Goal: Task Accomplishment & Management: Manage account settings

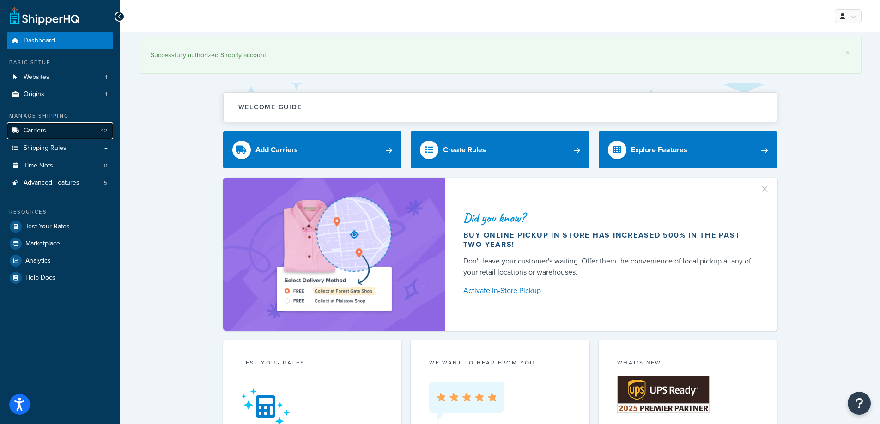
click at [50, 135] on link "Carriers 42" at bounding box center [60, 130] width 106 height 17
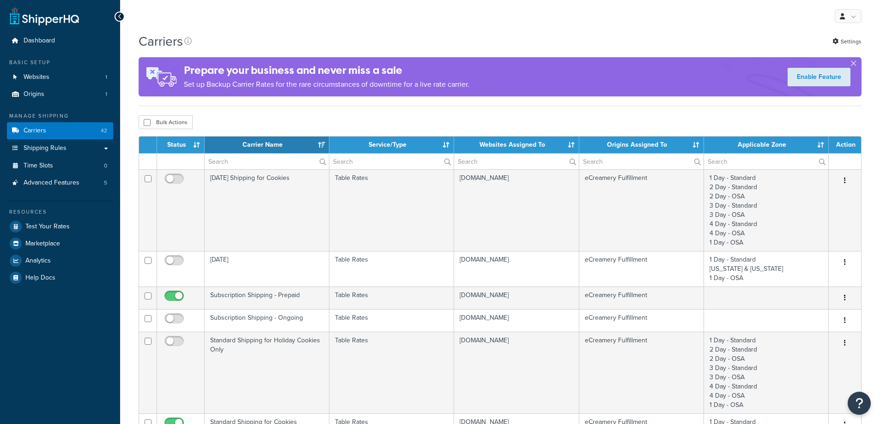
select select "15"
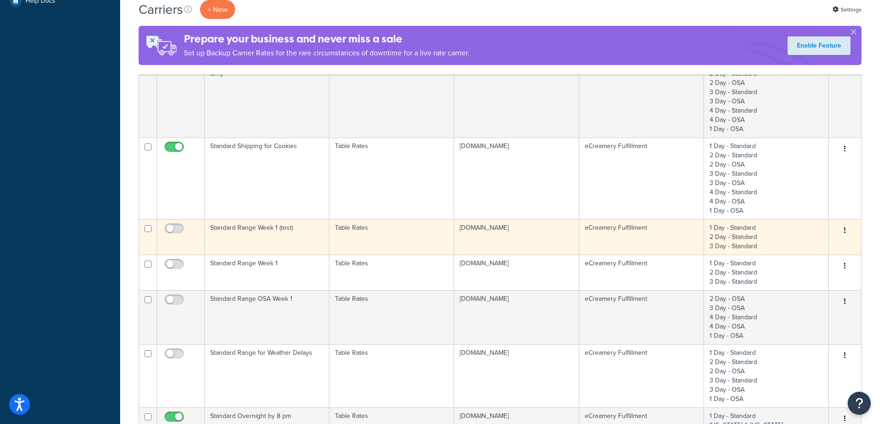
scroll to position [323, 0]
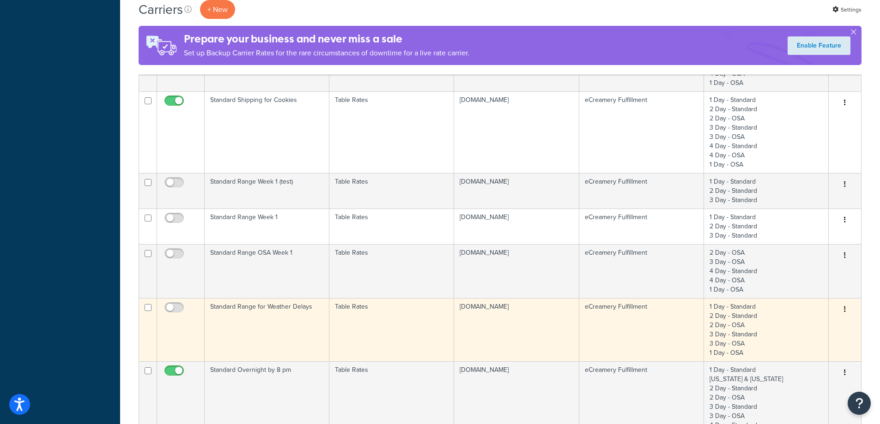
click at [302, 331] on td "Standard Range for Weather Delays" at bounding box center [267, 329] width 125 height 63
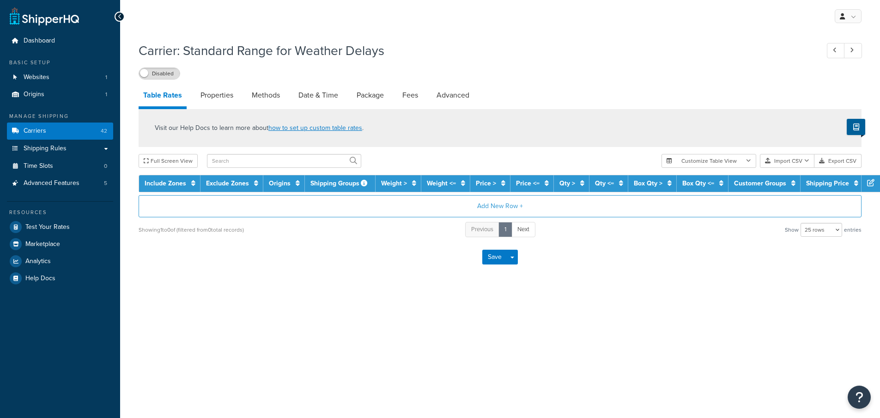
select select "25"
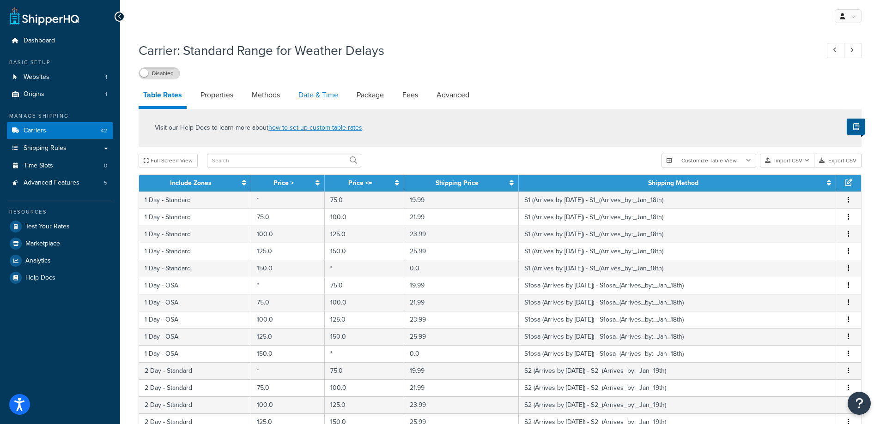
click at [321, 97] on link "Date & Time" at bounding box center [318, 95] width 49 height 22
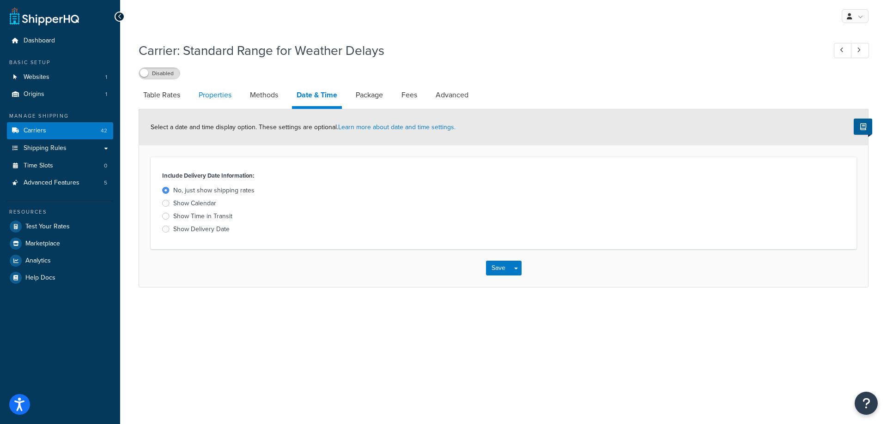
click at [217, 96] on link "Properties" at bounding box center [215, 95] width 42 height 22
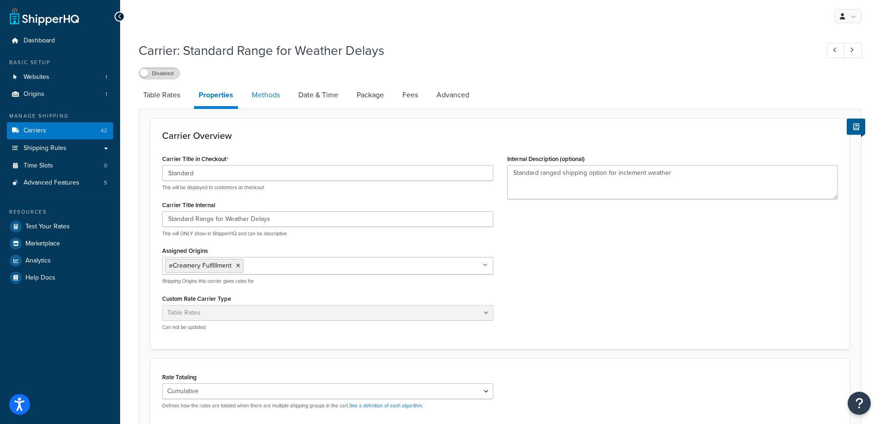
click at [278, 104] on link "Methods" at bounding box center [265, 95] width 37 height 22
select select "25"
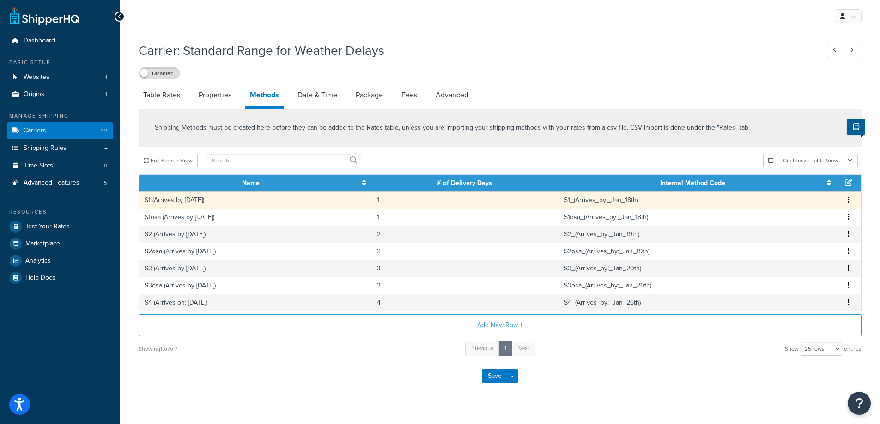
click at [333, 196] on td "S1 (Arrives by June 4th)" at bounding box center [255, 200] width 232 height 17
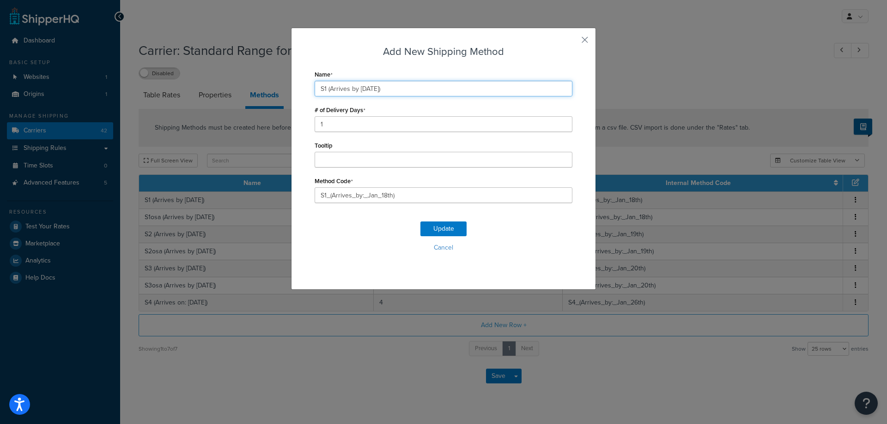
drag, startPoint x: 356, startPoint y: 89, endPoint x: 380, endPoint y: 92, distance: 24.2
click at [380, 92] on input "S1 (Arrives by June 4th)" at bounding box center [444, 89] width 258 height 16
drag, startPoint x: 322, startPoint y: 90, endPoint x: 408, endPoint y: 92, distance: 85.9
click at [408, 92] on input "S1 (Arrives by [DATE])" at bounding box center [444, 89] width 258 height 16
type input "S1 (Arrives by [DATE])"
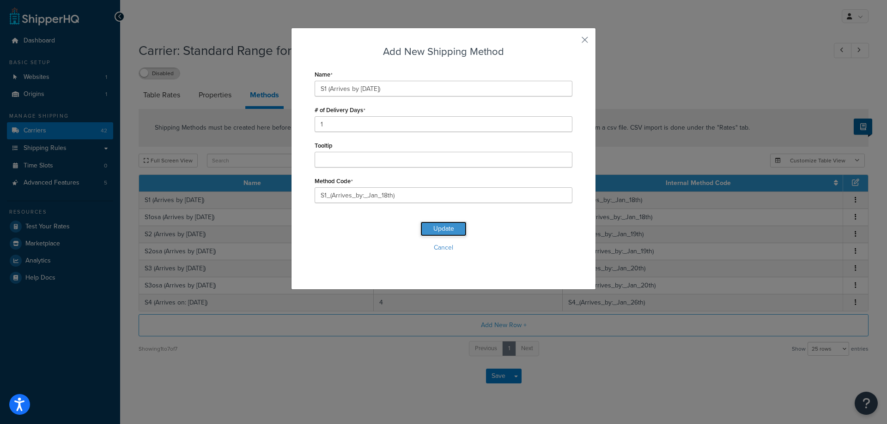
click at [436, 230] on button "Update" at bounding box center [443, 229] width 46 height 15
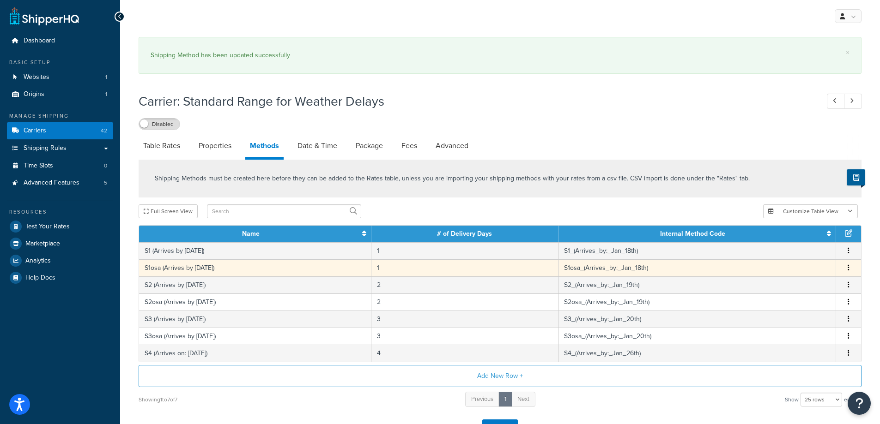
click at [219, 269] on td "S1osa (Arrives by June 4th)" at bounding box center [255, 268] width 232 height 17
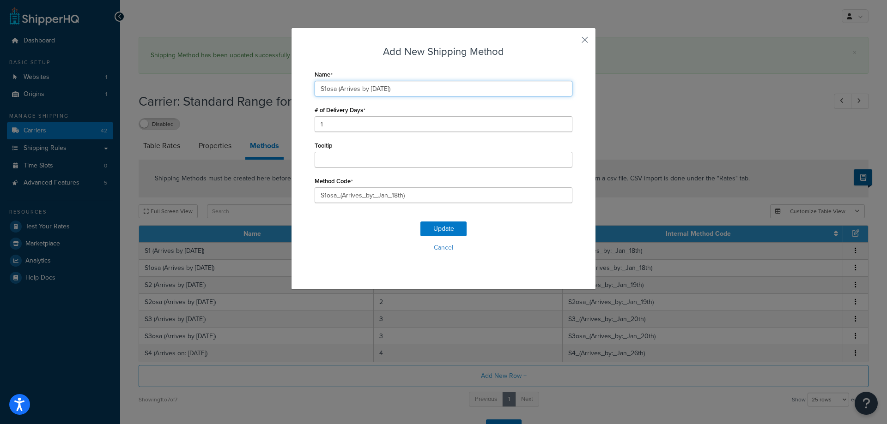
drag, startPoint x: 366, startPoint y: 88, endPoint x: 391, endPoint y: 90, distance: 25.0
click at [391, 90] on input "S1osa (Arrives by June 4th)" at bounding box center [444, 89] width 258 height 16
type input "S1osa (Arrives by [DATE])"
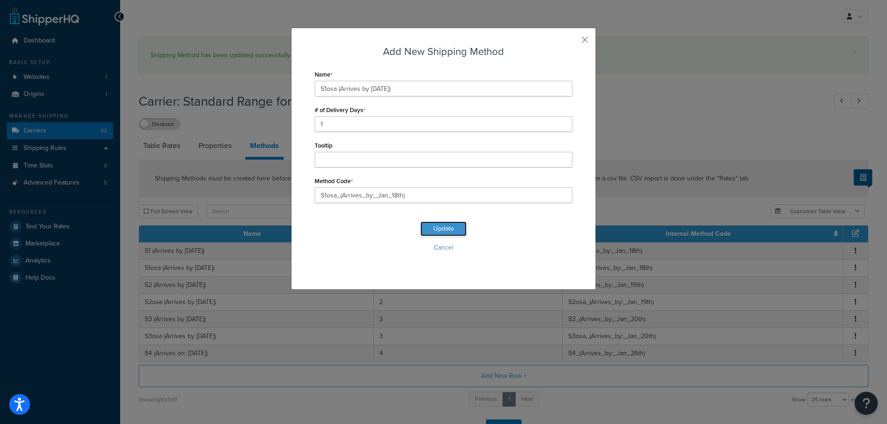
click at [430, 224] on button "Update" at bounding box center [443, 229] width 46 height 15
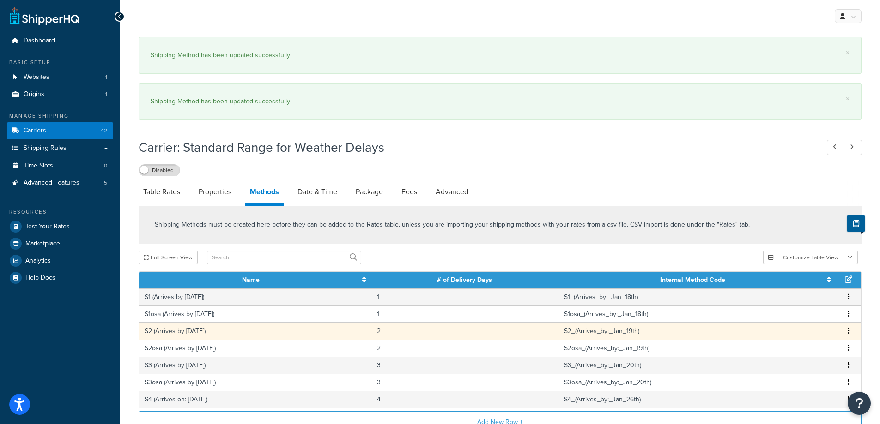
click at [226, 333] on td "S2 (Arrives by June 4th)" at bounding box center [255, 331] width 232 height 17
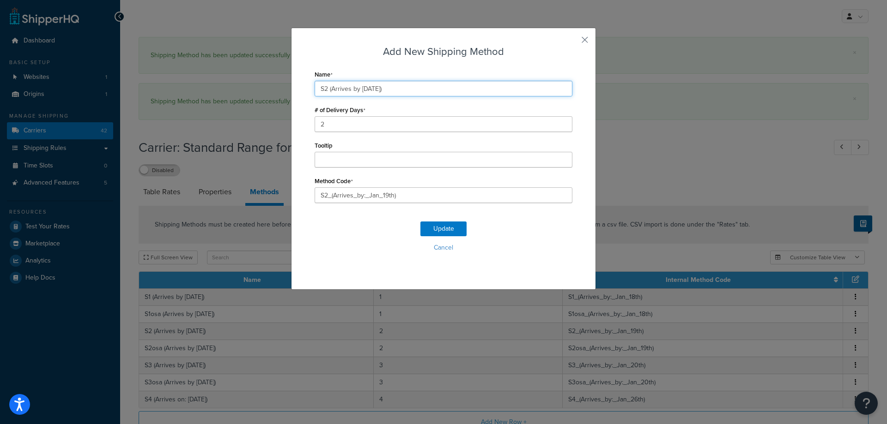
drag, startPoint x: 358, startPoint y: 90, endPoint x: 381, endPoint y: 95, distance: 23.6
click at [381, 95] on input "S2 (Arrives by June 4th)" at bounding box center [444, 89] width 258 height 16
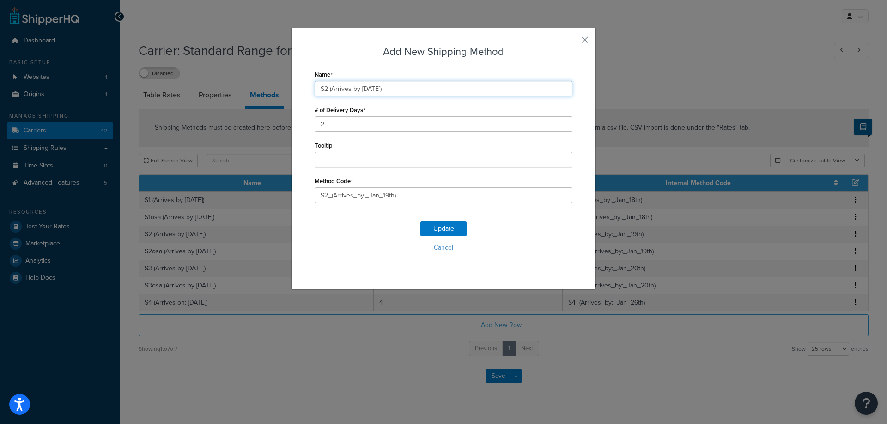
drag, startPoint x: 325, startPoint y: 88, endPoint x: 455, endPoint y: 84, distance: 130.3
click at [455, 84] on input "S2 (Arrives by [DATE])" at bounding box center [444, 89] width 258 height 16
type input "S2 (Arrives by [DATE])"
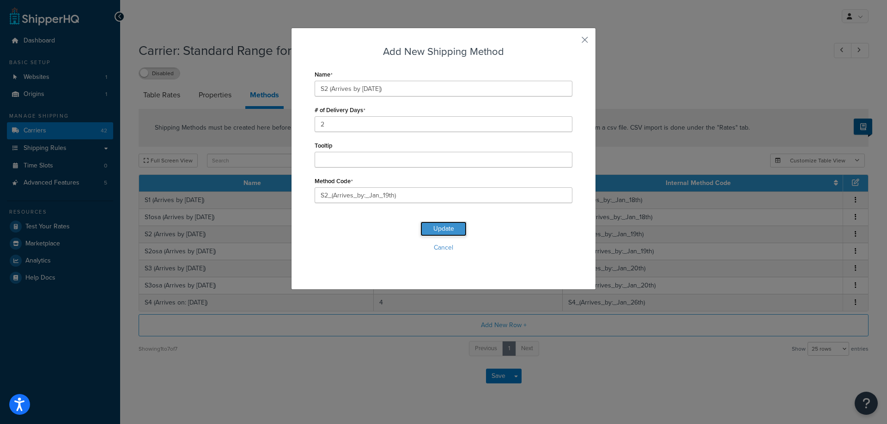
click at [446, 224] on button "Update" at bounding box center [443, 229] width 46 height 15
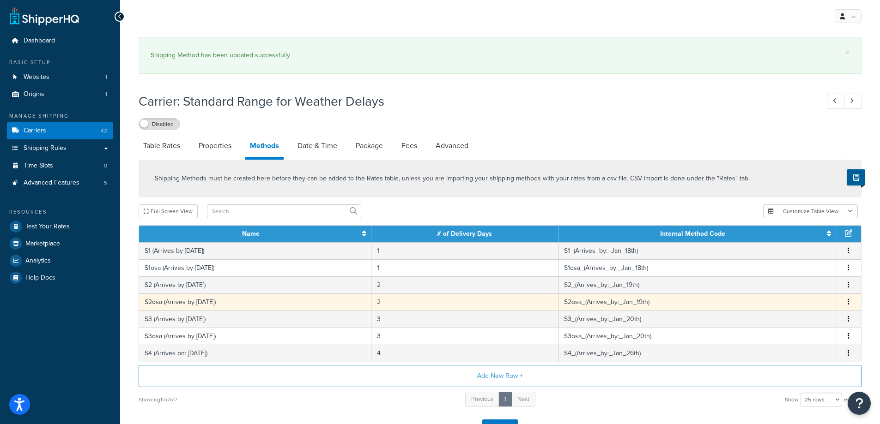
click at [226, 303] on td "S2osa (Arrives by June 4th)" at bounding box center [255, 302] width 232 height 17
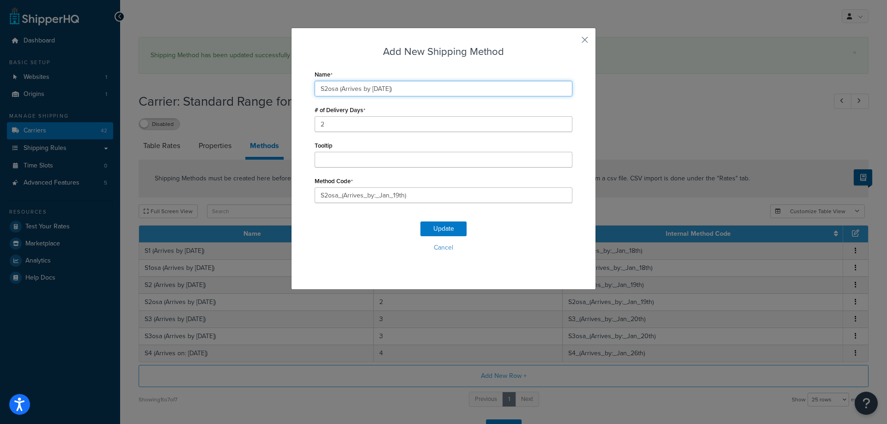
drag, startPoint x: 334, startPoint y: 89, endPoint x: 479, endPoint y: 101, distance: 145.1
click at [476, 92] on input "S2osa (Arrives by June 4th)" at bounding box center [444, 89] width 258 height 16
paste input "Sep 15"
type input "S2osa (Arrives by Sep 15th)"
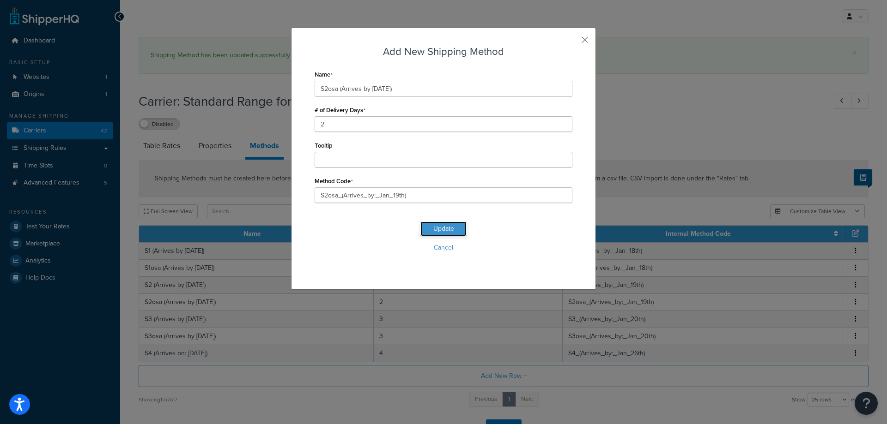
click at [450, 226] on button "Update" at bounding box center [443, 229] width 46 height 15
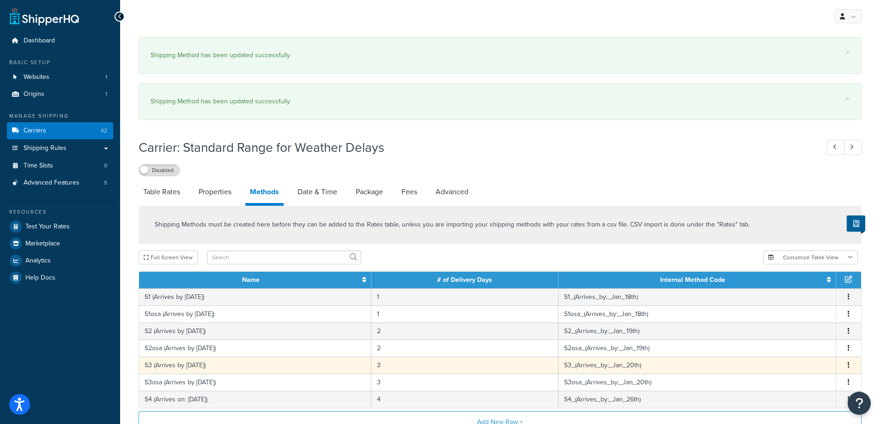
click at [219, 366] on td "S3 (Arrives by June 4th)" at bounding box center [255, 365] width 232 height 17
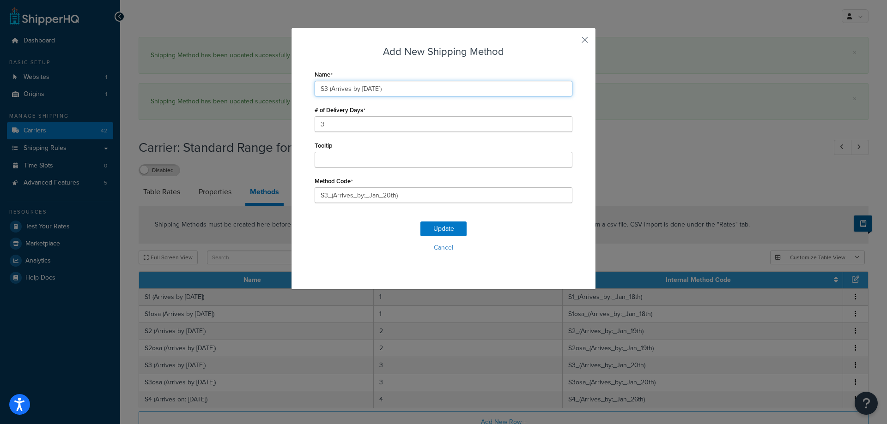
drag, startPoint x: 357, startPoint y: 87, endPoint x: 382, endPoint y: 93, distance: 26.1
click at [382, 93] on input "S3 (Arrives by June 4th)" at bounding box center [444, 89] width 258 height 16
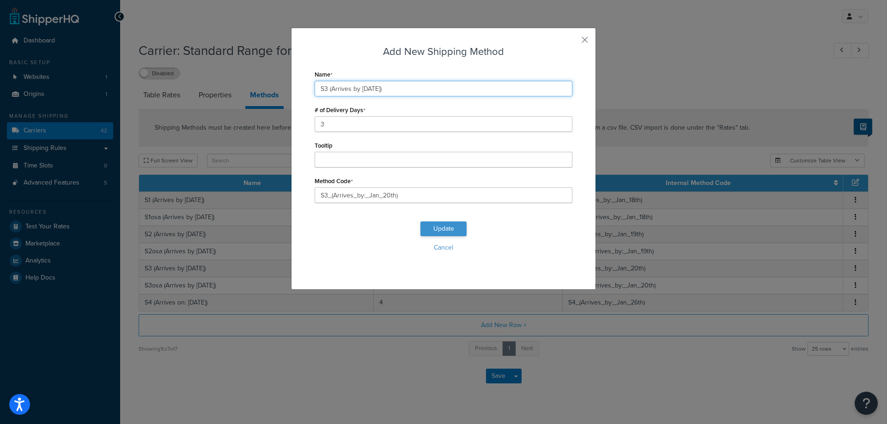
type input "S3 (Arrives by Sep 16th)"
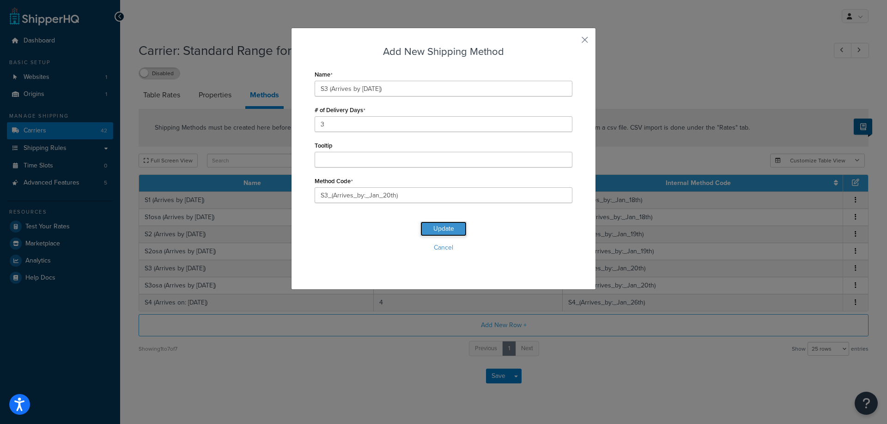
click at [427, 230] on button "Update" at bounding box center [443, 229] width 46 height 15
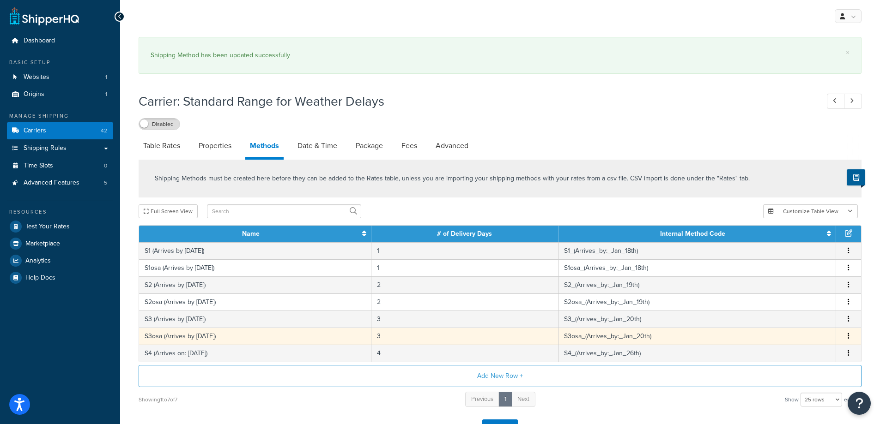
click at [238, 339] on td "S3osa (Arrives by June 4th)" at bounding box center [255, 336] width 232 height 17
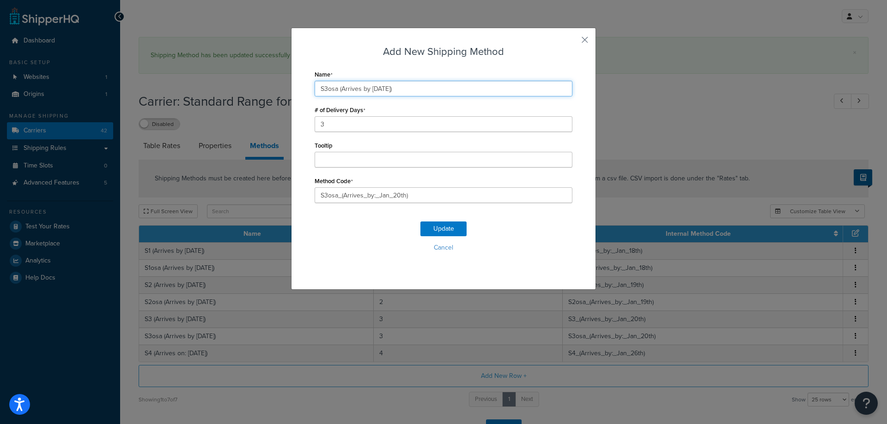
drag, startPoint x: 368, startPoint y: 91, endPoint x: 392, endPoint y: 91, distance: 24.0
click at [392, 91] on input "S3osa (Arrives by June 4th)" at bounding box center [444, 89] width 258 height 16
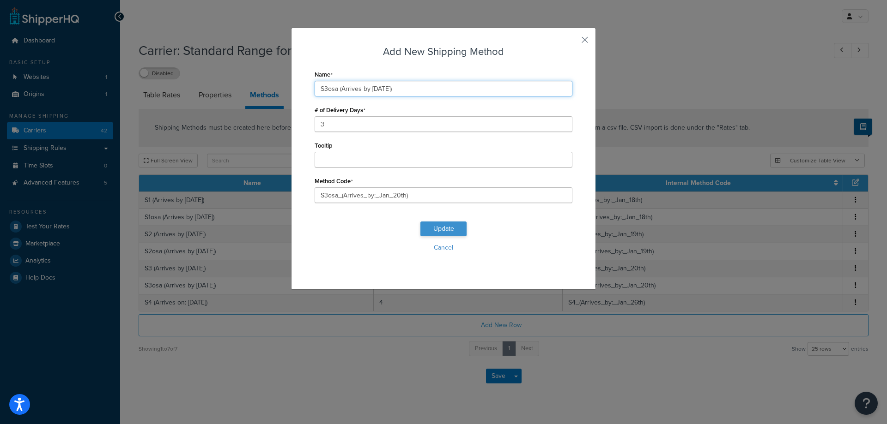
type input "S3osa (Arrives by Sep 18th)"
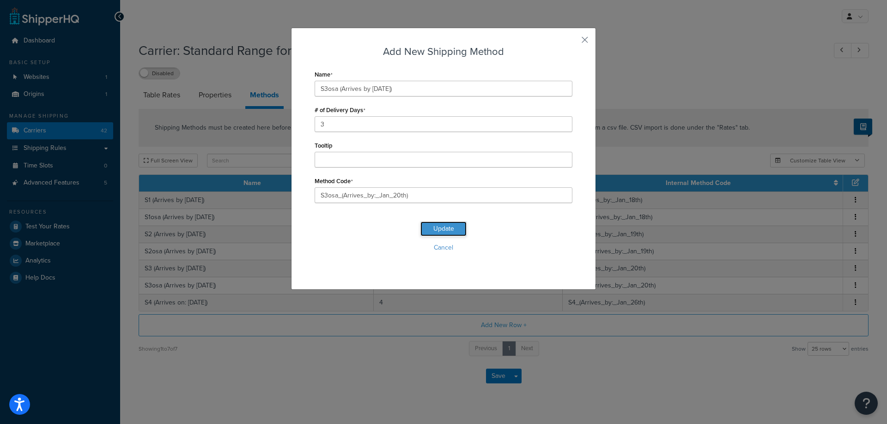
click at [445, 231] on button "Update" at bounding box center [443, 229] width 46 height 15
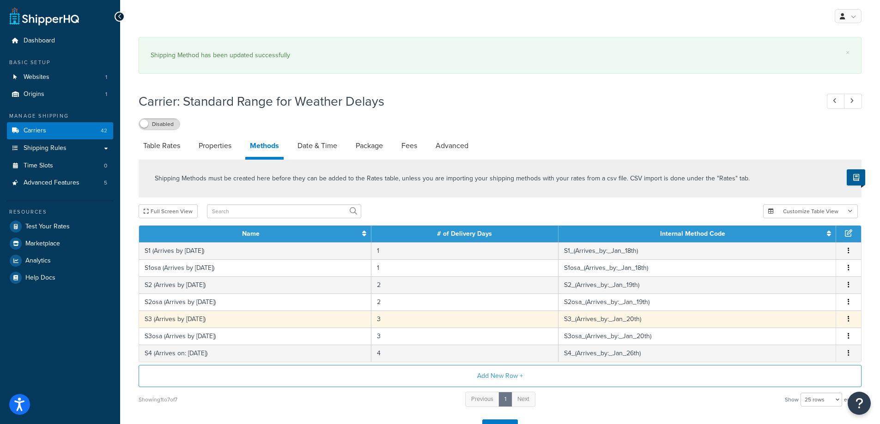
scroll to position [46, 0]
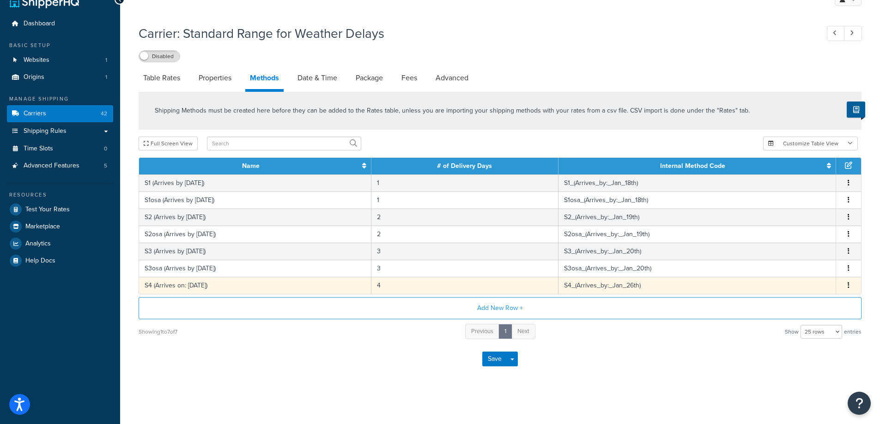
click at [199, 294] on td "S4 (Arrives on: Feb 21st)" at bounding box center [255, 285] width 232 height 17
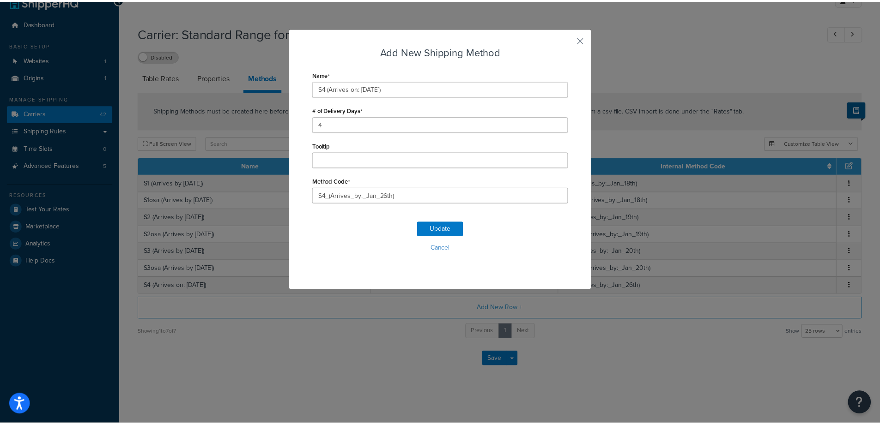
scroll to position [17, 0]
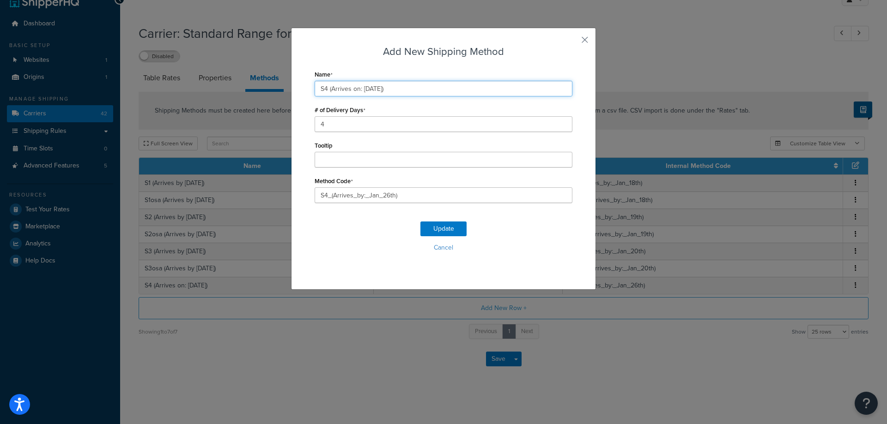
drag, startPoint x: 359, startPoint y: 89, endPoint x: 382, endPoint y: 89, distance: 23.1
click at [382, 89] on input "S4 (Arrives on: Feb 21st)" at bounding box center [444, 89] width 258 height 16
type input "S4 (Arrives on: Sep 19th)"
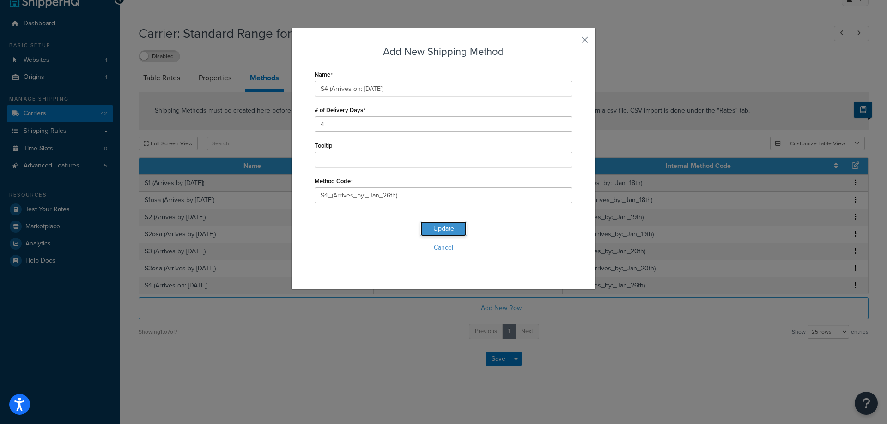
click at [442, 224] on button "Update" at bounding box center [443, 229] width 46 height 15
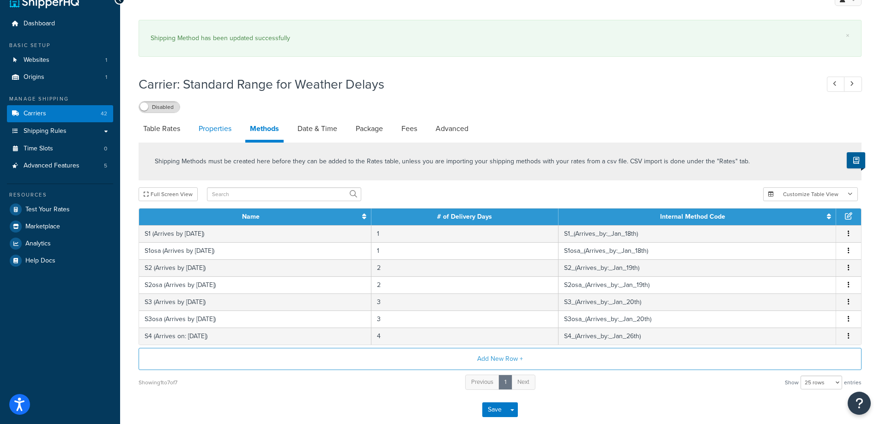
click at [219, 134] on link "Properties" at bounding box center [215, 129] width 42 height 22
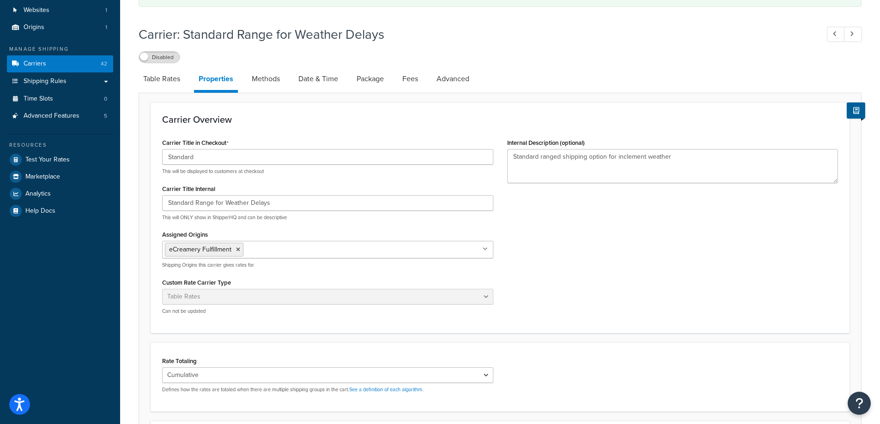
scroll to position [156, 0]
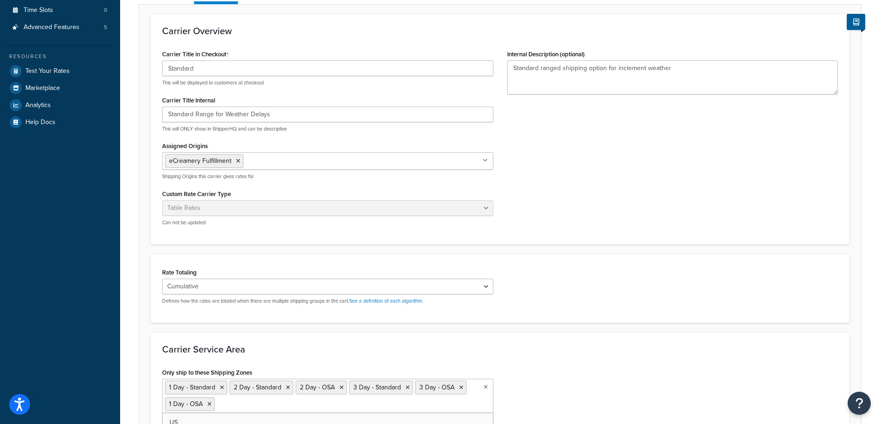
click at [270, 410] on ul "1 Day - Standard 2 Day - Standard 2 Day - OSA 3 Day - Standard 3 Day - OSA 1 Da…" at bounding box center [327, 396] width 331 height 34
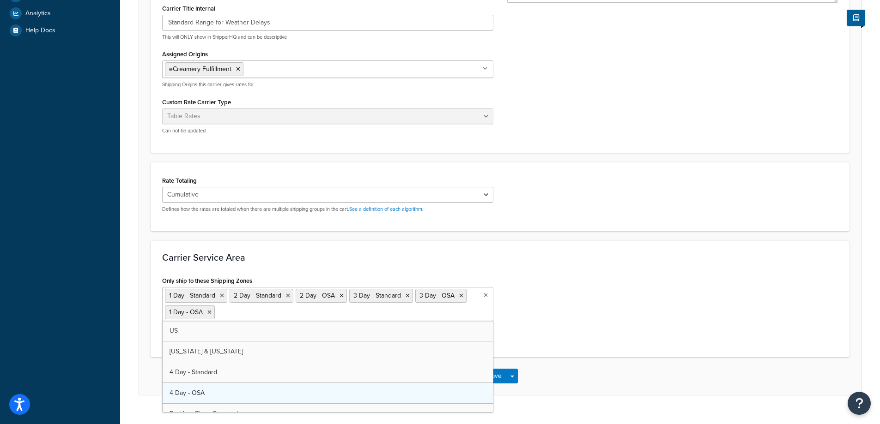
scroll to position [248, 0]
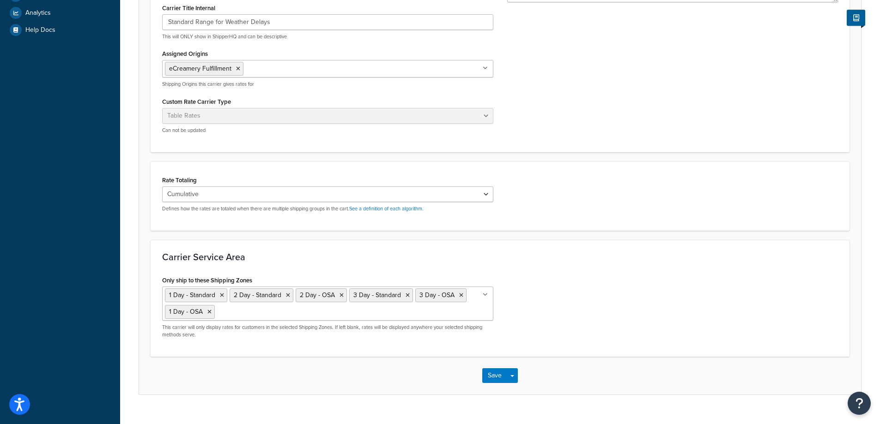
click at [627, 266] on div "Carrier Service Area Only ship to these Shipping Zones 1 Day - Standard 2 Day -…" at bounding box center [500, 298] width 699 height 117
click at [486, 380] on button "Save" at bounding box center [494, 376] width 25 height 15
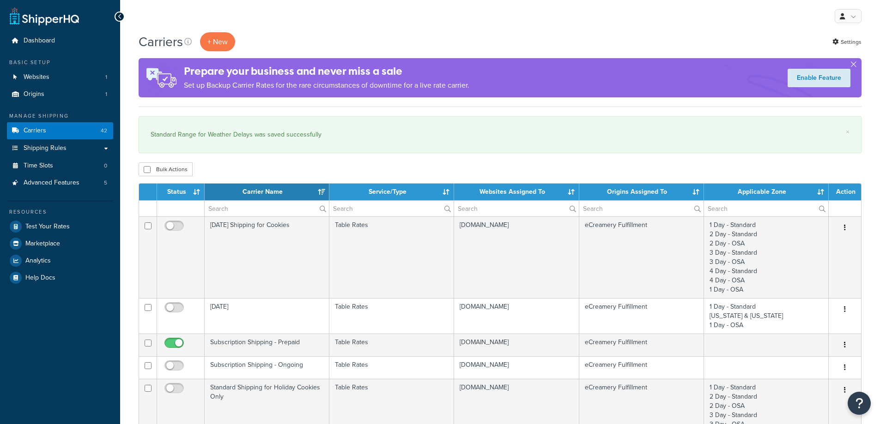
select select "15"
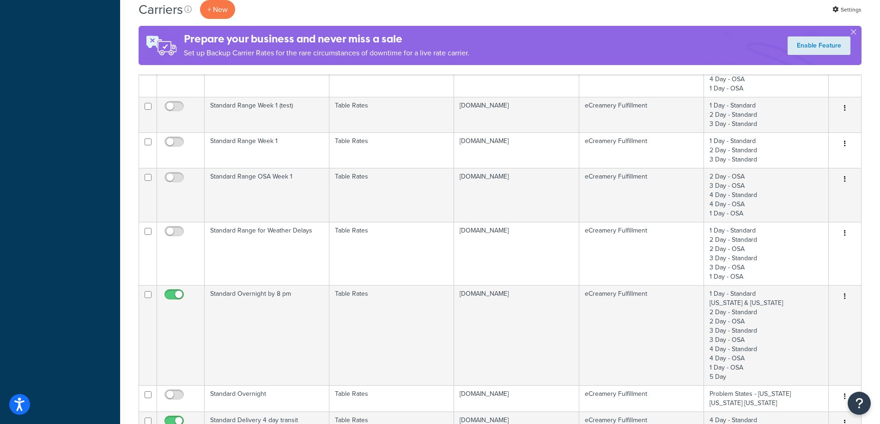
scroll to position [462, 0]
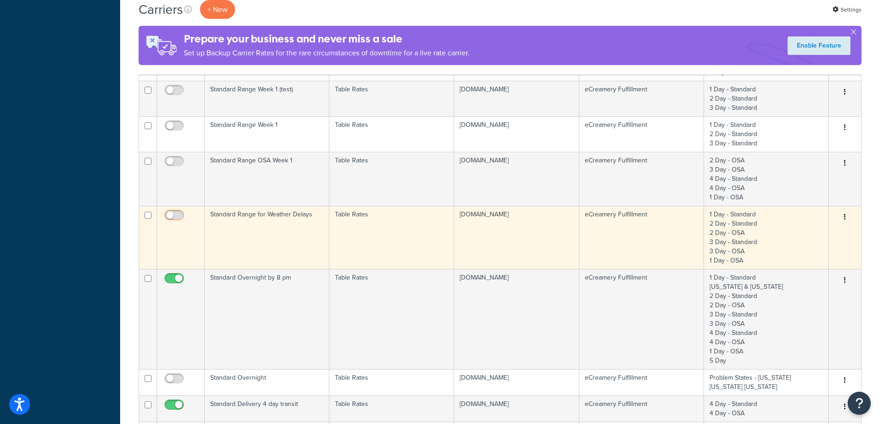
click at [174, 213] on input "checkbox" at bounding box center [175, 218] width 25 height 12
checkbox input "true"
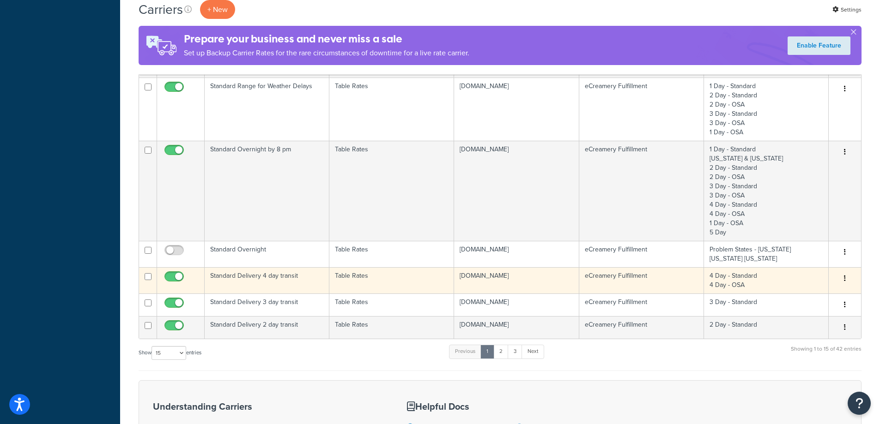
scroll to position [600, 0]
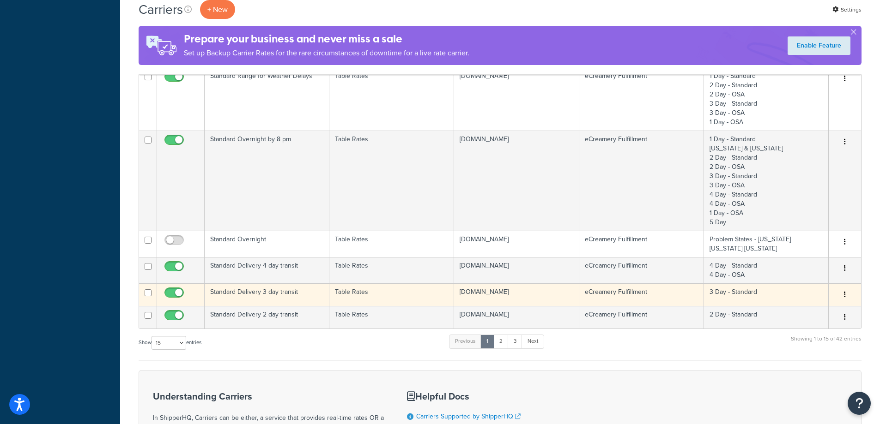
click at [177, 294] on input "checkbox" at bounding box center [175, 296] width 25 height 12
checkbox input "false"
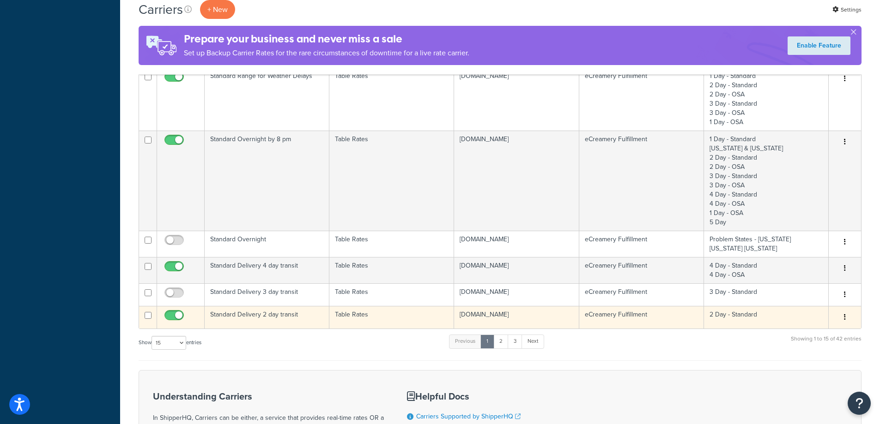
click at [172, 314] on input "checkbox" at bounding box center [175, 318] width 25 height 12
checkbox input "false"
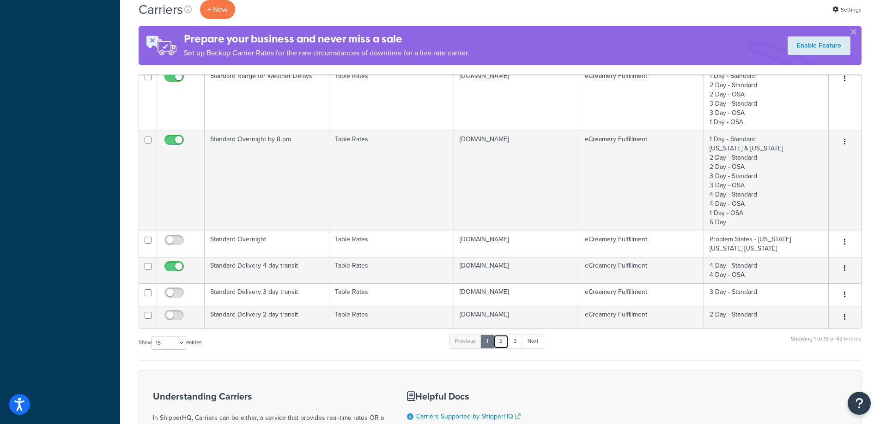
click at [505, 348] on link "2" at bounding box center [500, 342] width 15 height 14
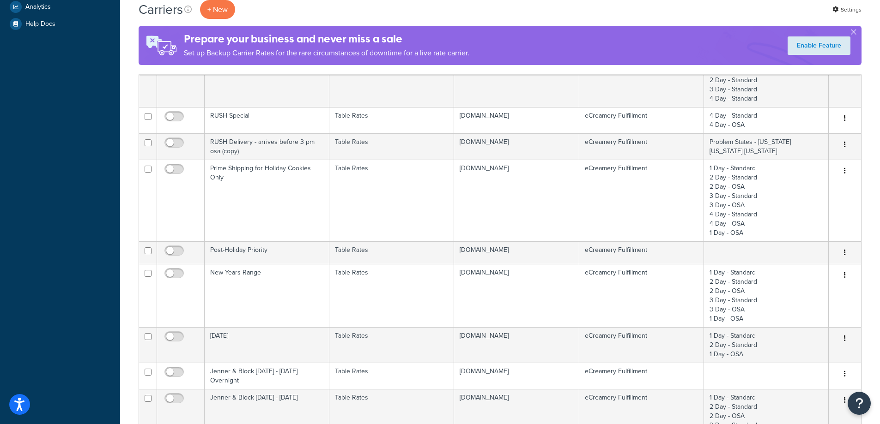
scroll to position [92, 0]
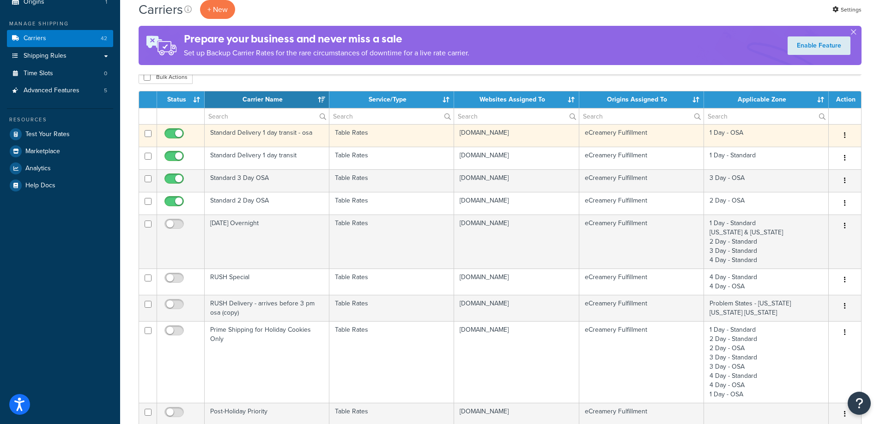
click at [179, 133] on input "checkbox" at bounding box center [175, 136] width 25 height 12
checkbox input "false"
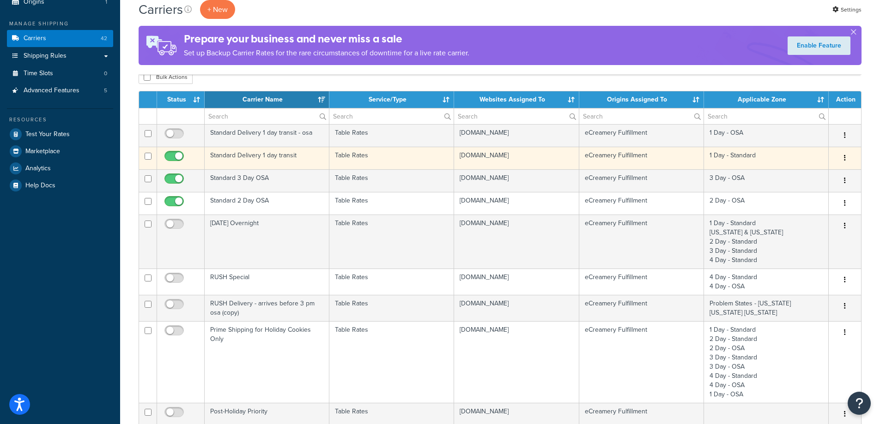
click at [180, 157] on input "checkbox" at bounding box center [175, 159] width 25 height 12
checkbox input "false"
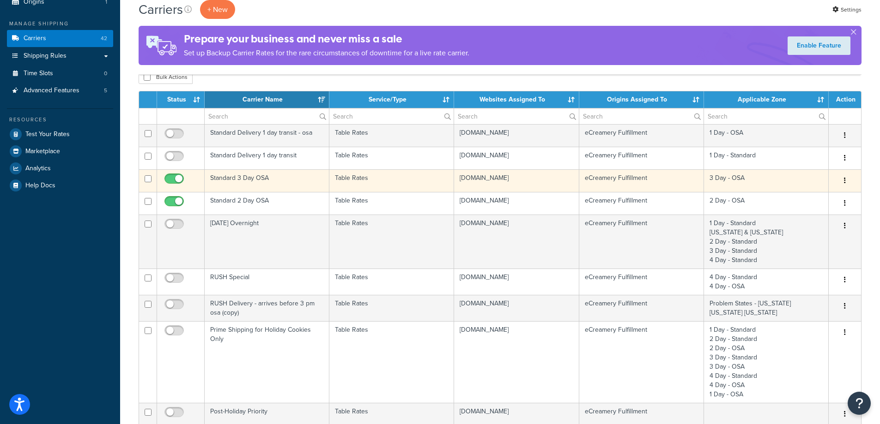
click at [174, 182] on input "checkbox" at bounding box center [175, 182] width 25 height 12
checkbox input "false"
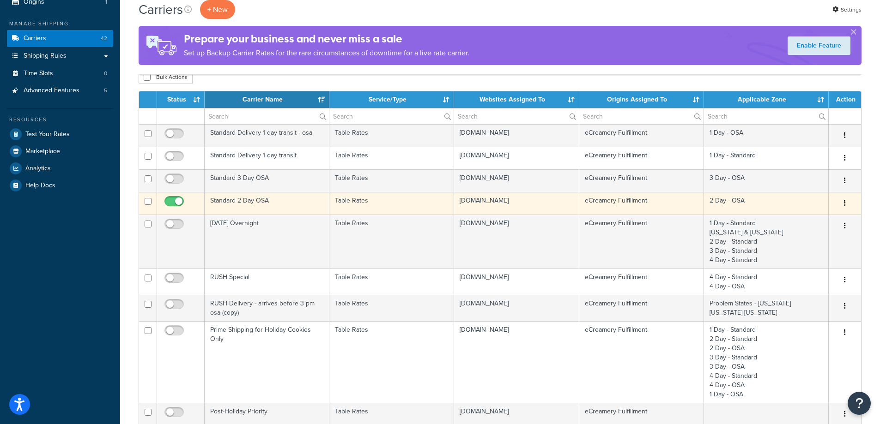
click at [173, 196] on span at bounding box center [173, 201] width 19 height 11
click at [173, 198] on input "checkbox" at bounding box center [175, 204] width 25 height 12
checkbox input "false"
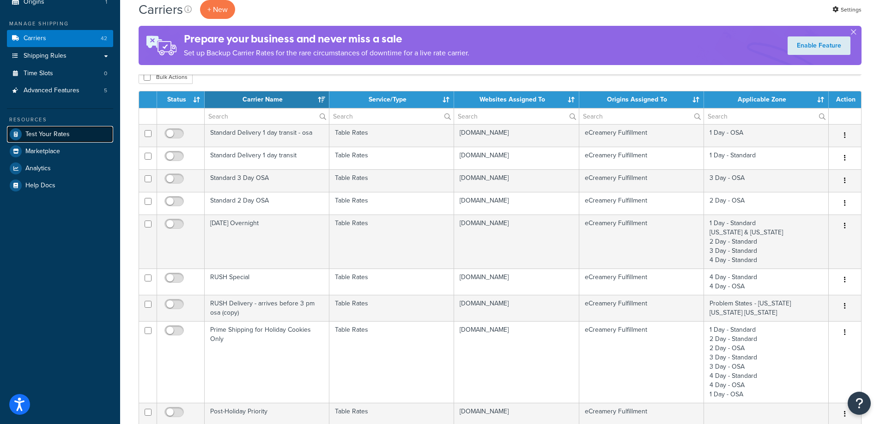
click at [60, 131] on span "Test Your Rates" at bounding box center [47, 135] width 44 height 8
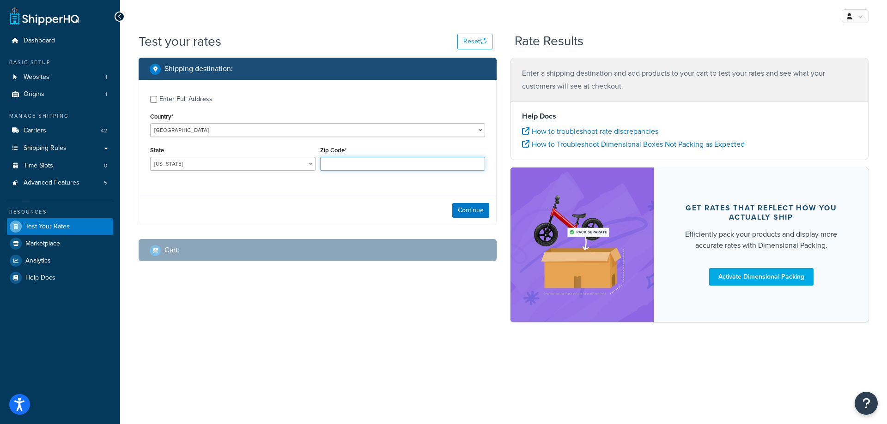
click at [339, 165] on input "Zip Code*" at bounding box center [402, 164] width 165 height 14
type input "68123"
click at [456, 213] on button "Continue" at bounding box center [470, 210] width 37 height 15
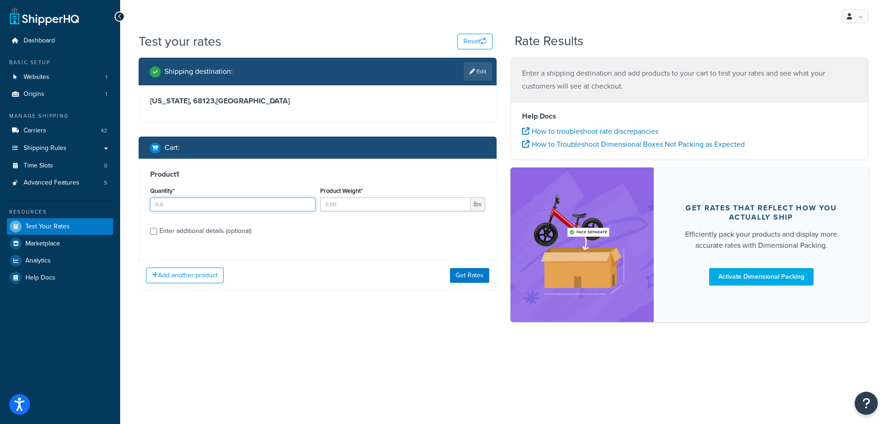
click at [173, 206] on input "Quantity*" at bounding box center [232, 205] width 165 height 14
type input "1"
click at [362, 205] on input "Product Weight*" at bounding box center [395, 205] width 151 height 14
type input "1"
click at [479, 279] on button "Get Rates" at bounding box center [469, 275] width 39 height 15
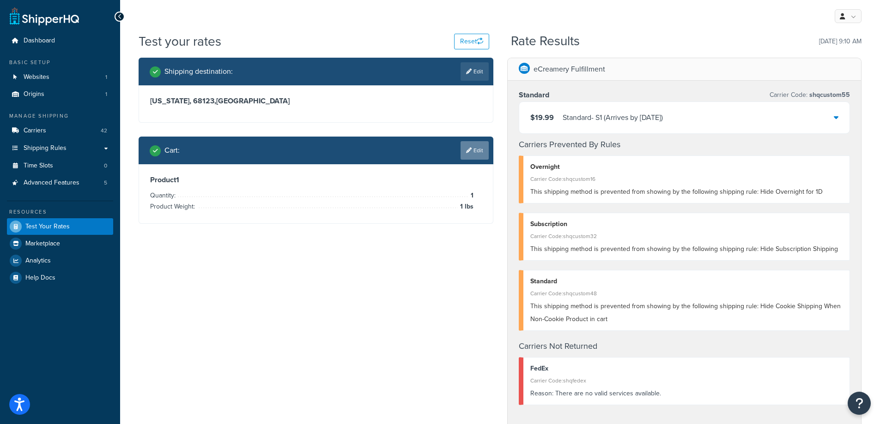
click at [475, 151] on link "Edit" at bounding box center [474, 150] width 28 height 18
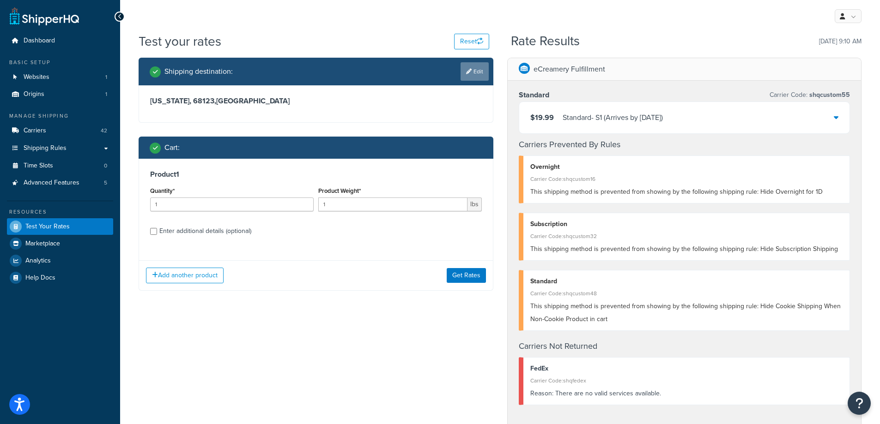
click at [470, 75] on link "Edit" at bounding box center [474, 71] width 28 height 18
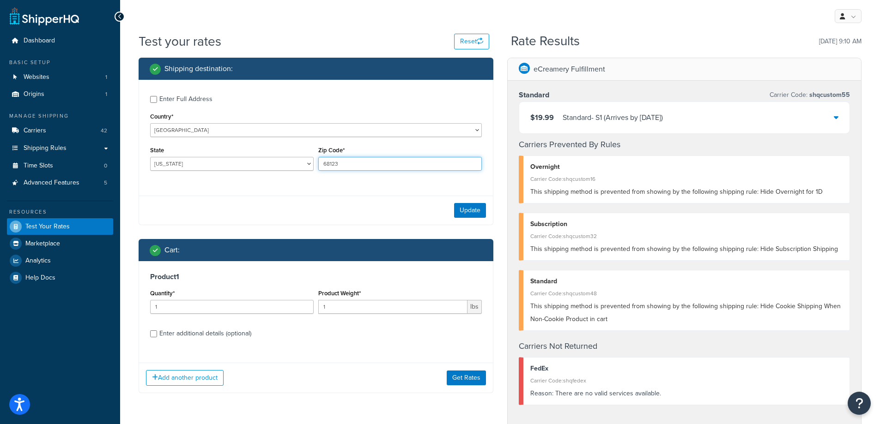
drag, startPoint x: 351, startPoint y: 162, endPoint x: 313, endPoint y: 159, distance: 38.9
click at [313, 159] on div "State Alabama Alaska American Samoa Arizona Arkansas Armed Forces Americas Arme…" at bounding box center [316, 161] width 336 height 34
click at [467, 377] on button "Get Rates" at bounding box center [466, 378] width 39 height 15
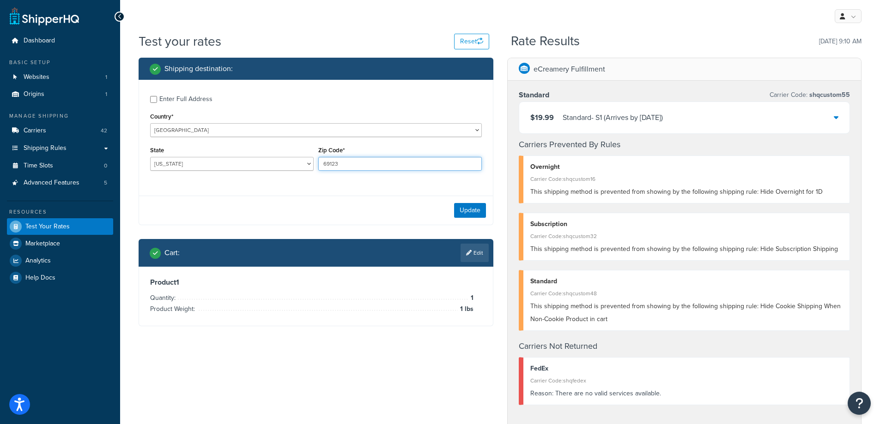
drag, startPoint x: 348, startPoint y: 162, endPoint x: 303, endPoint y: 174, distance: 46.3
click at [303, 174] on div "State Alabama Alaska American Samoa Arizona Arkansas Armed Forces Americas Arme…" at bounding box center [316, 161] width 336 height 34
paste input "95484"
type input "95484"
click at [478, 211] on button "Update" at bounding box center [470, 210] width 32 height 15
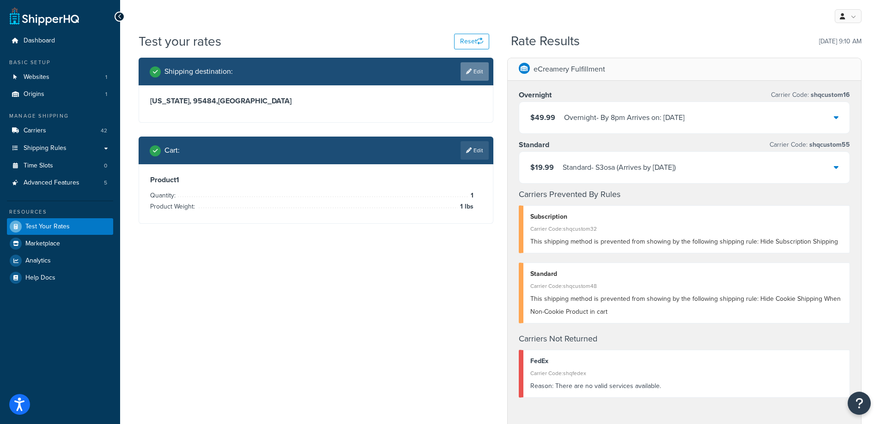
click at [475, 74] on link "Edit" at bounding box center [474, 71] width 28 height 18
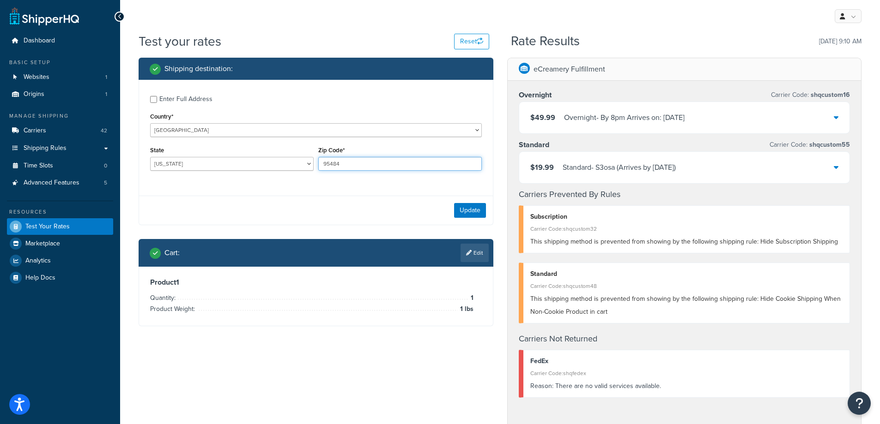
drag, startPoint x: 356, startPoint y: 165, endPoint x: 208, endPoint y: 161, distance: 147.4
click at [208, 161] on div "State Alabama Alaska American Samoa Arizona Arkansas Armed Forces Americas Arme…" at bounding box center [316, 161] width 336 height 34
type input "90210"
click at [462, 212] on button "Update" at bounding box center [470, 210] width 32 height 15
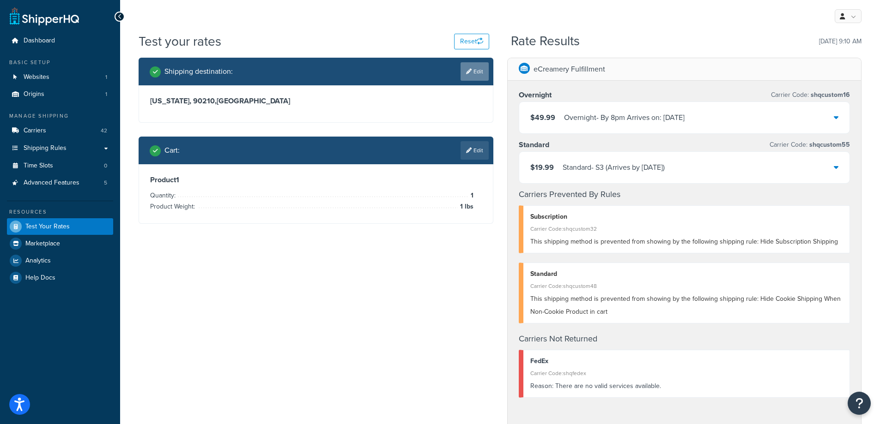
click at [471, 68] on link "Edit" at bounding box center [474, 71] width 28 height 18
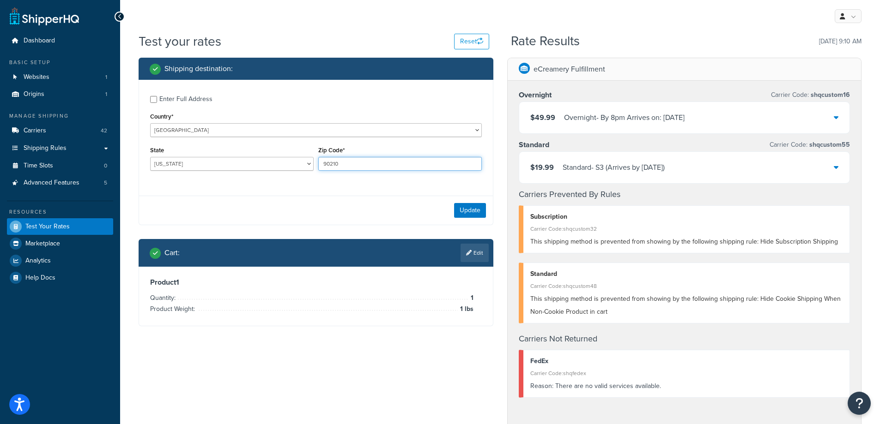
drag, startPoint x: 386, startPoint y: 165, endPoint x: 386, endPoint y: 182, distance: 17.1
click at [171, 169] on div "State Alabama Alaska American Samoa Arizona Arkansas Armed Forces Americas Arme…" at bounding box center [316, 161] width 336 height 34
paste input "47483"
type input "47483"
click at [464, 211] on button "Update" at bounding box center [470, 210] width 32 height 15
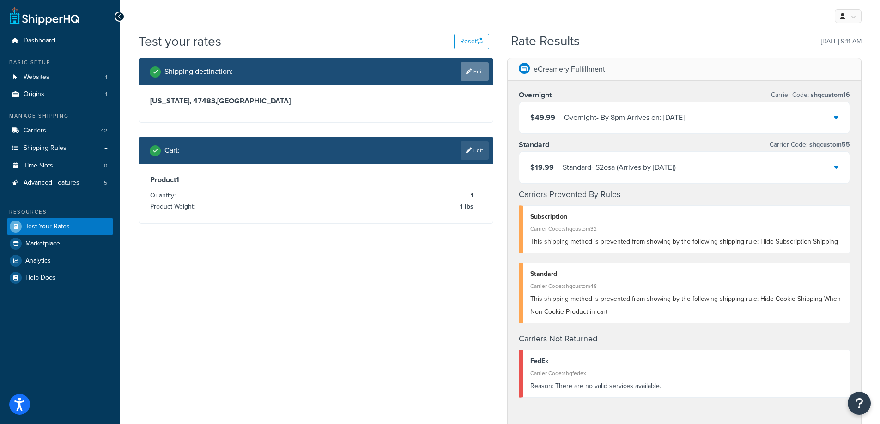
click at [478, 71] on link "Edit" at bounding box center [474, 71] width 28 height 18
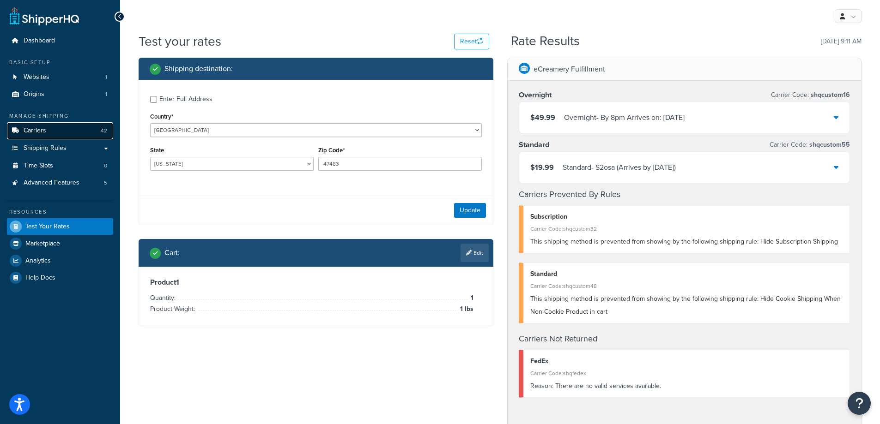
click at [55, 131] on link "Carriers 42" at bounding box center [60, 130] width 106 height 17
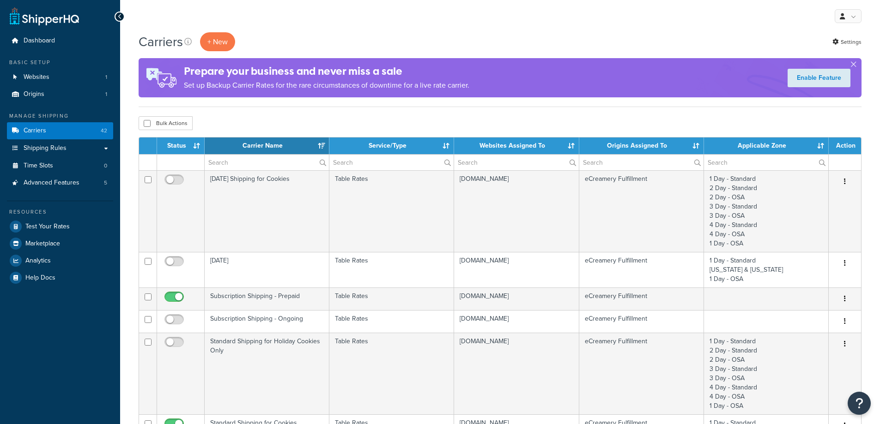
select select "15"
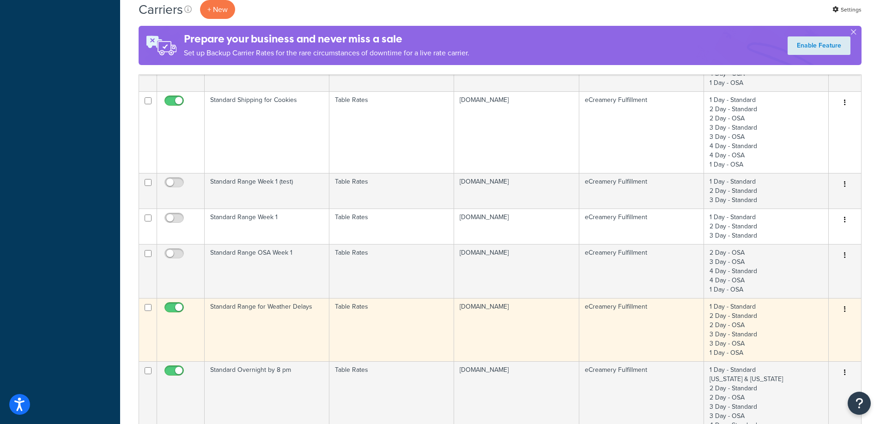
click at [253, 320] on td "Standard Range for Weather Delays" at bounding box center [267, 329] width 125 height 63
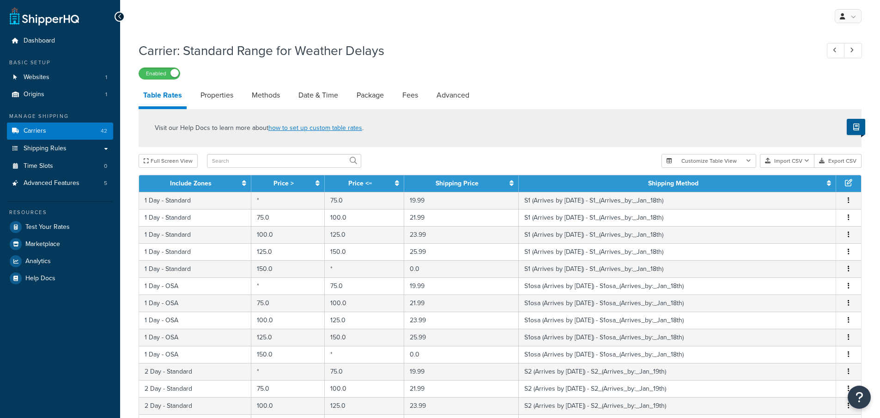
select select "25"
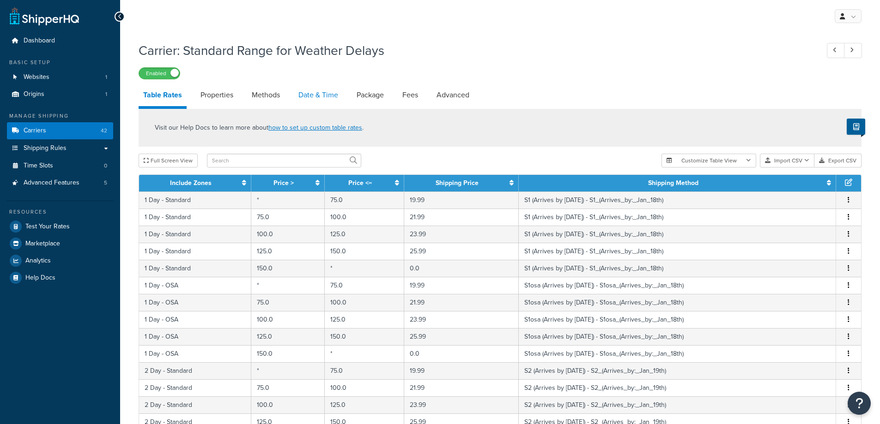
click at [322, 97] on link "Date & Time" at bounding box center [318, 95] width 49 height 22
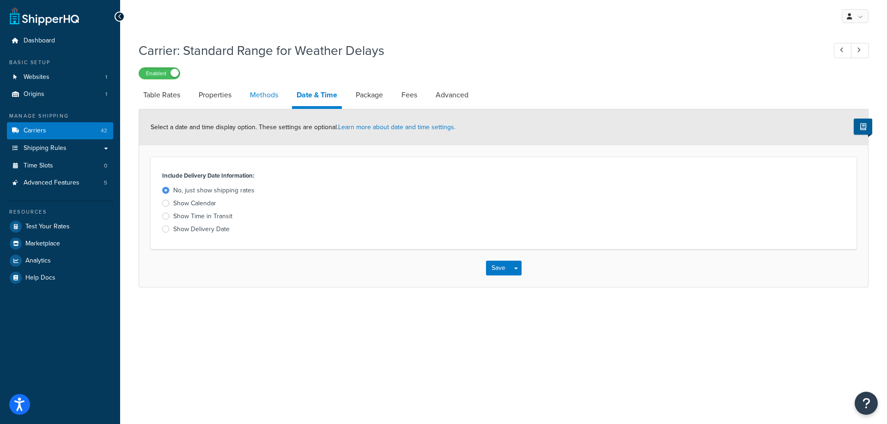
click at [269, 89] on link "Methods" at bounding box center [263, 95] width 37 height 22
select select "25"
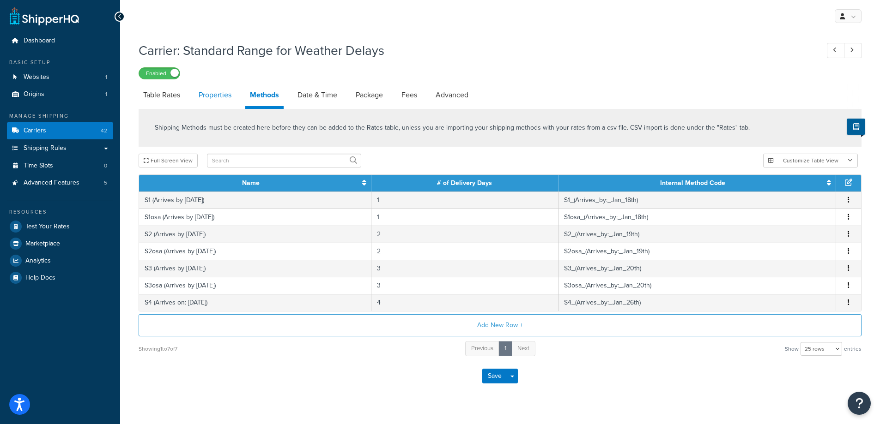
click at [216, 99] on link "Properties" at bounding box center [215, 95] width 42 height 22
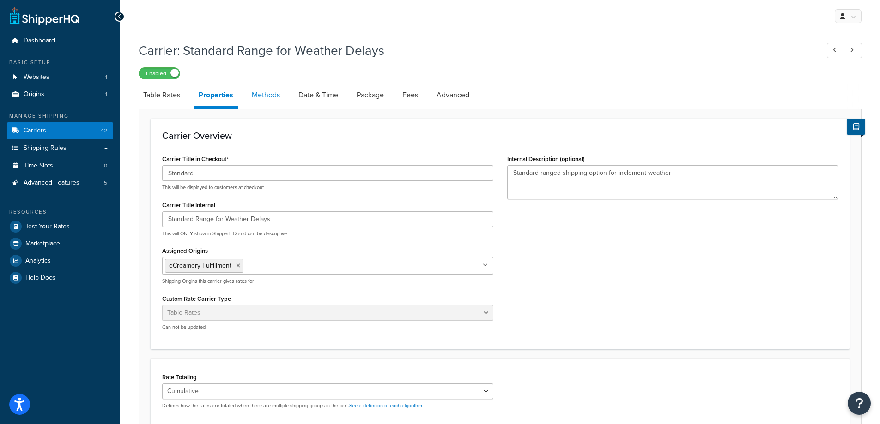
click at [274, 94] on link "Methods" at bounding box center [265, 95] width 37 height 22
select select "25"
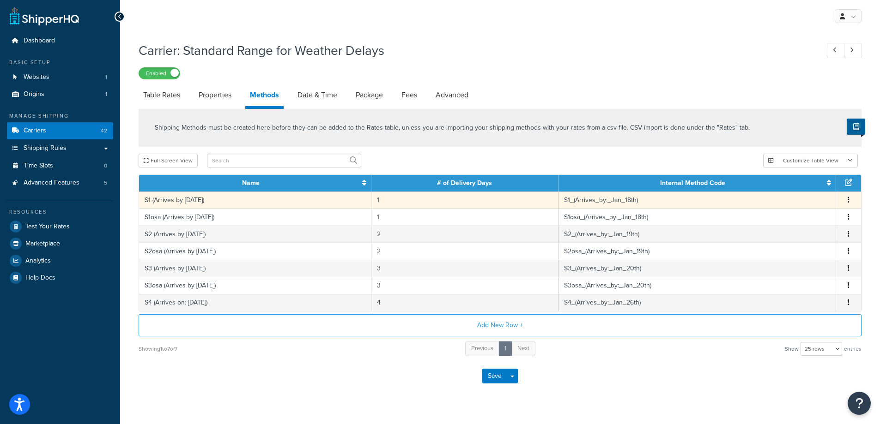
click at [248, 208] on td "S1 (Arrives by [DATE])" at bounding box center [255, 200] width 232 height 17
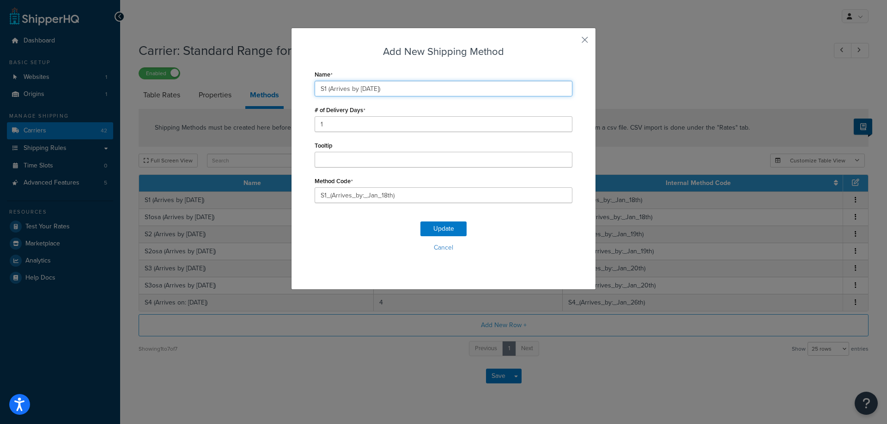
click at [372, 91] on input "S1 (Arrives by [DATE])" at bounding box center [444, 89] width 258 height 16
type input "S1 (Arrives by [DATE])"
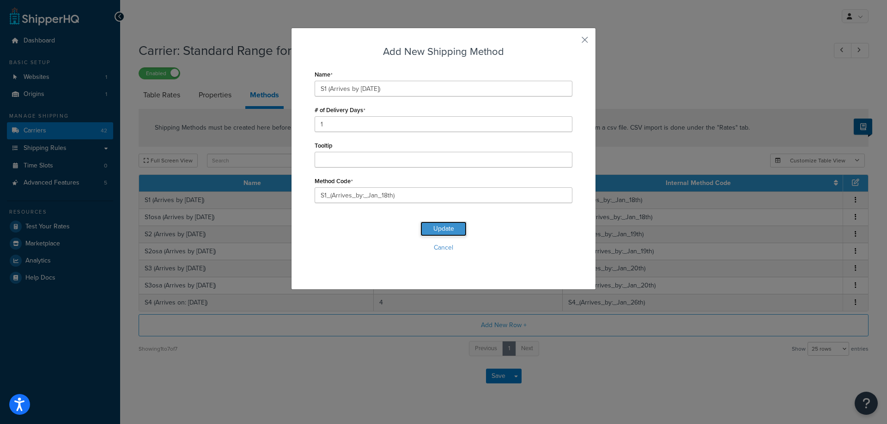
click at [429, 225] on button "Update" at bounding box center [443, 229] width 46 height 15
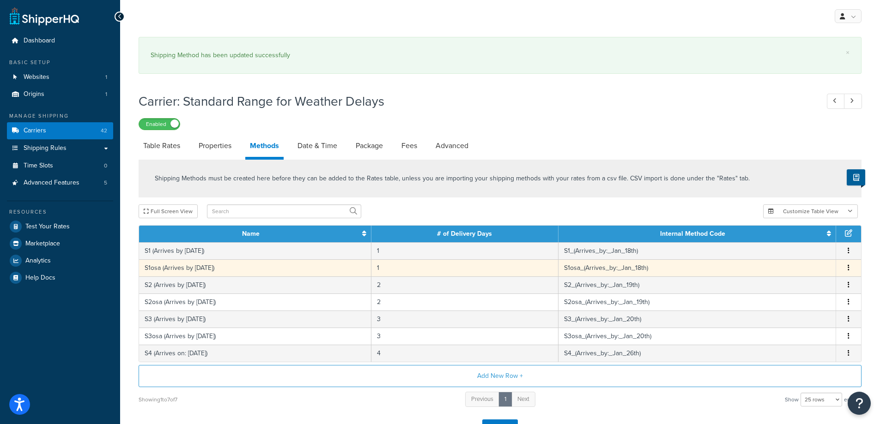
click at [246, 269] on td "S1osa (Arrives by Sep 5th)" at bounding box center [255, 268] width 232 height 17
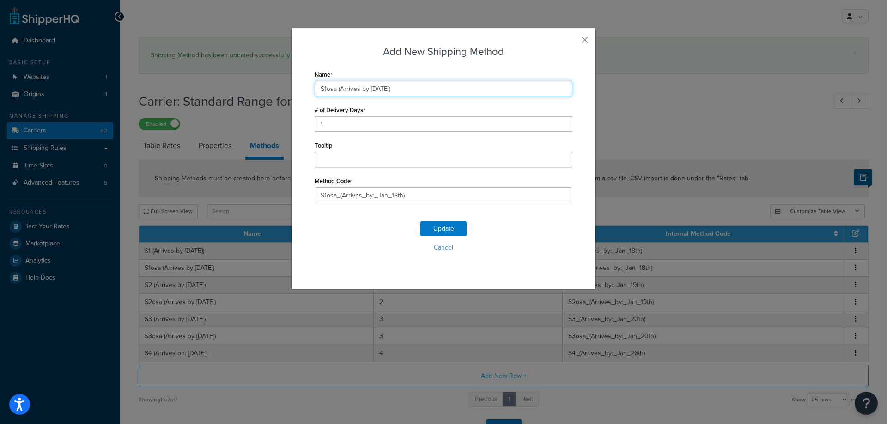
click at [381, 88] on input "S1osa (Arrives by Sep 5th)" at bounding box center [444, 89] width 258 height 16
type input "S1osa (Arrives by Sep 9th)"
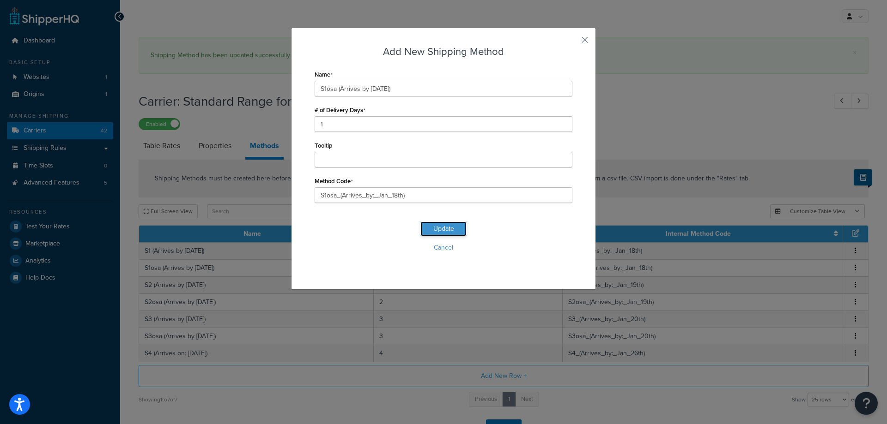
click at [443, 230] on button "Update" at bounding box center [443, 229] width 46 height 15
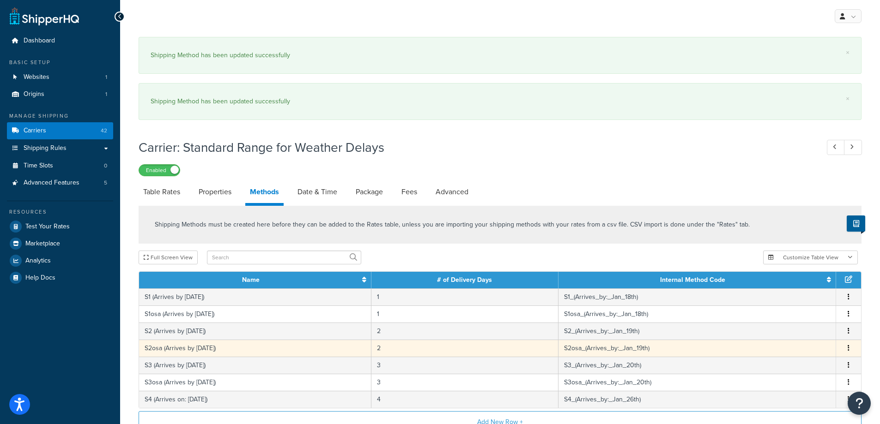
click at [230, 344] on td "S2osa (Arrives by Sep 15th)" at bounding box center [255, 348] width 232 height 17
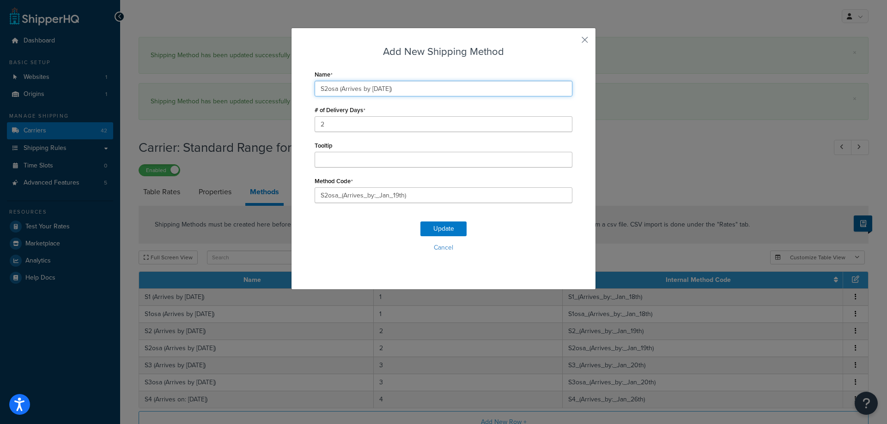
click at [387, 91] on input "S2osa (Arrives by Sep 15th)" at bounding box center [444, 89] width 258 height 16
type input "S2osa (Arrives by Sep 17th)"
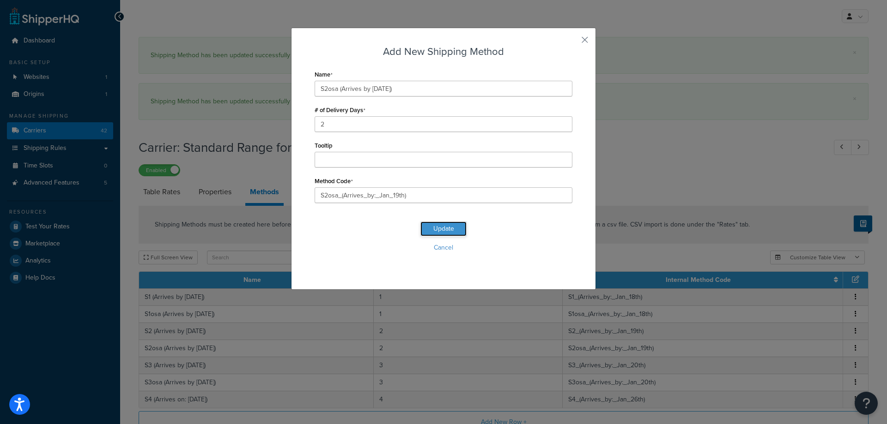
click at [434, 232] on button "Update" at bounding box center [443, 229] width 46 height 15
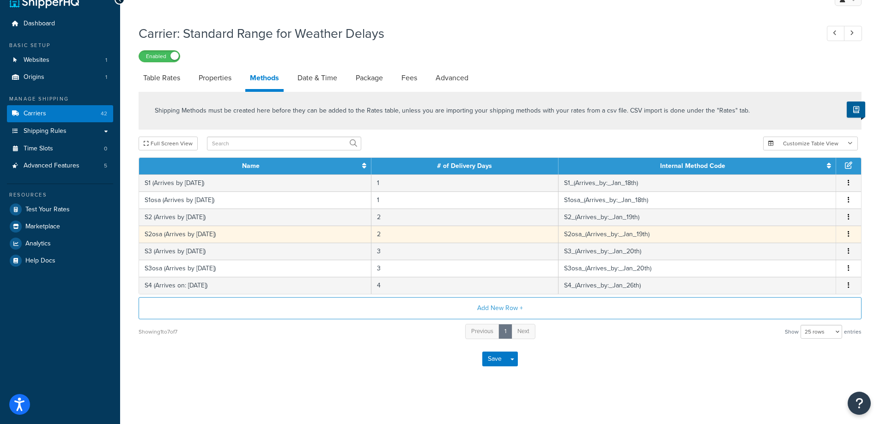
scroll to position [17, 0]
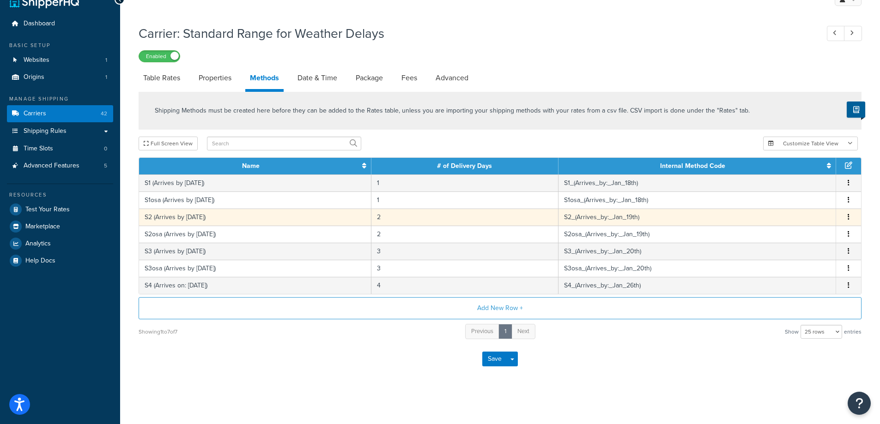
click at [204, 216] on td "S2 (Arrives by Sep 15th)" at bounding box center [255, 217] width 232 height 17
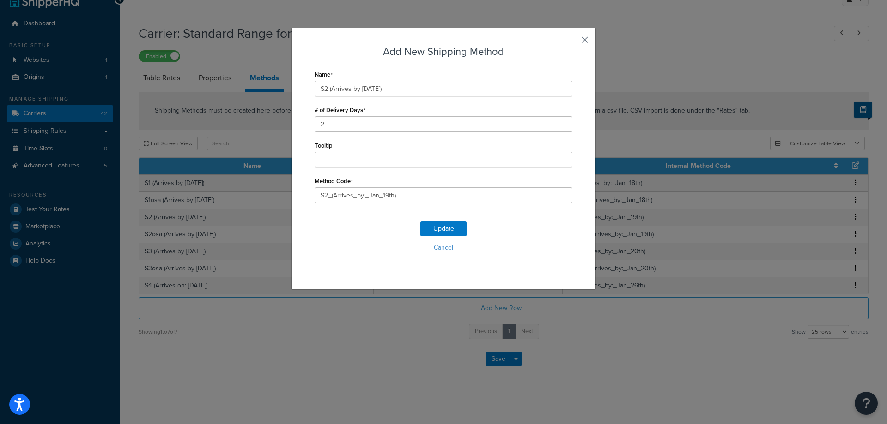
click at [572, 42] on button "button" at bounding box center [571, 43] width 2 height 2
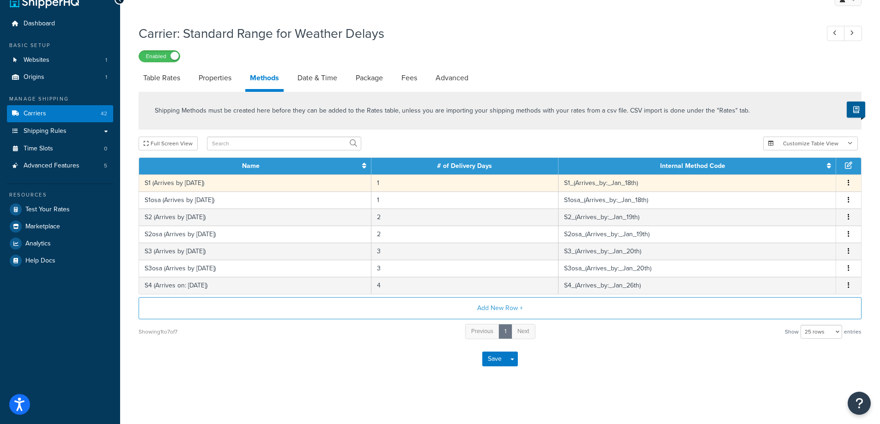
click at [219, 188] on td "S1 (Arrives by Sep 6th)" at bounding box center [255, 183] width 232 height 17
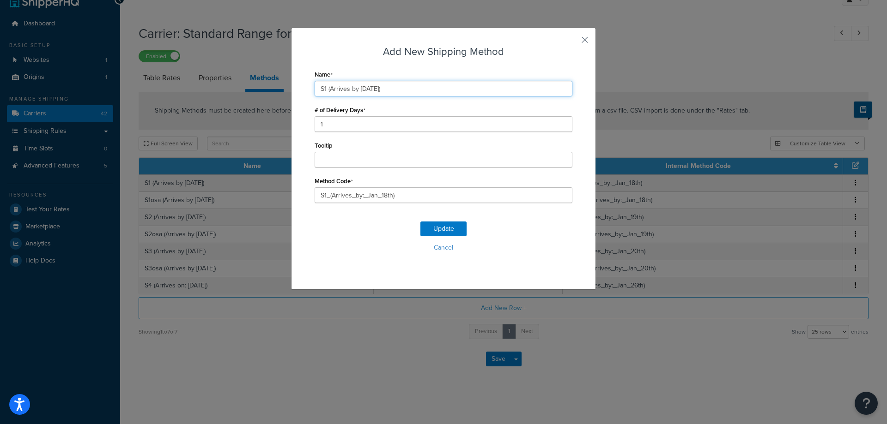
click at [373, 90] on input "S1 (Arrives by Sep 6th)" at bounding box center [444, 89] width 258 height 16
type input "S1 (Arrives by Sep 13th)"
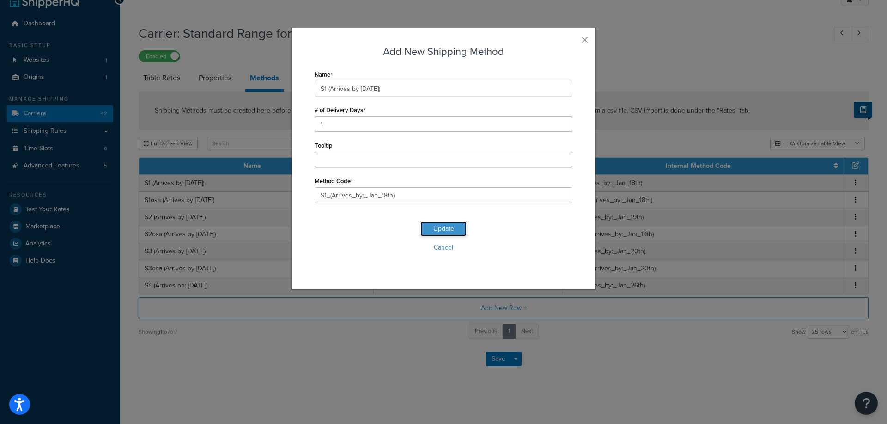
click at [459, 223] on button "Update" at bounding box center [443, 229] width 46 height 15
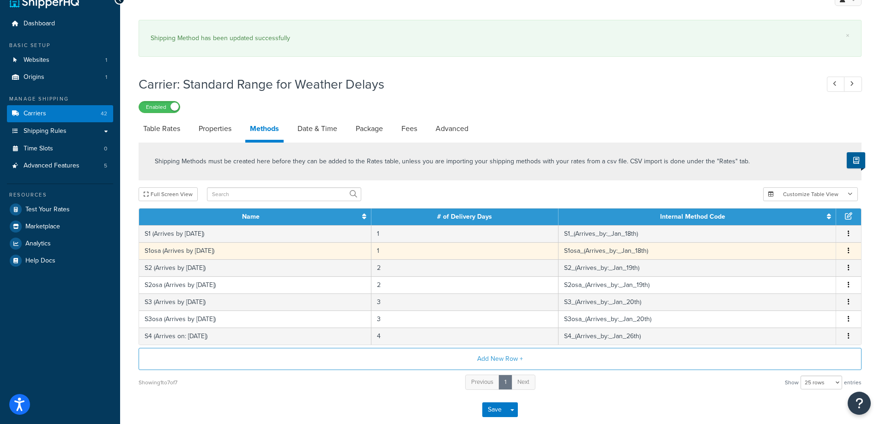
click at [248, 252] on td "S1osa (Arrives by Sep 9th)" at bounding box center [255, 250] width 232 height 17
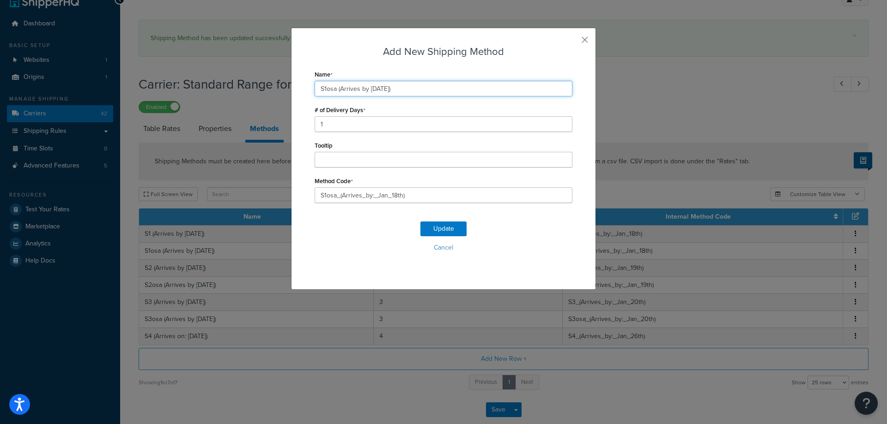
click at [381, 88] on input "S1osa (Arrives by Sep 9th)" at bounding box center [444, 89] width 258 height 16
type input "S1osa (Arrives by Sep 16th)"
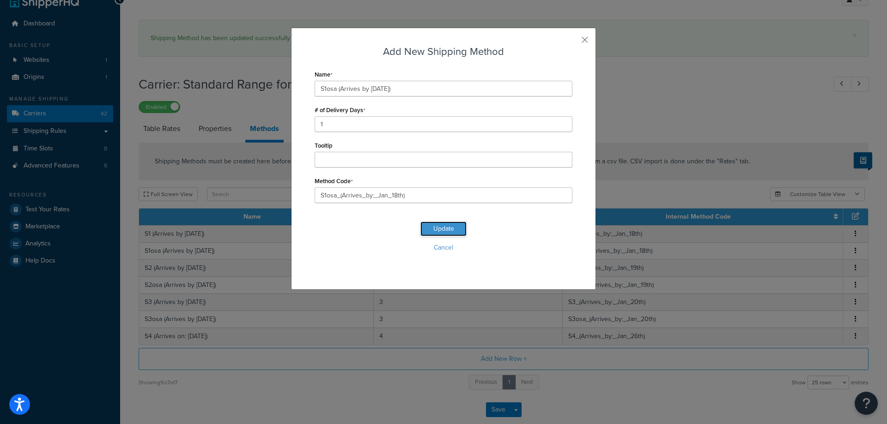
click at [440, 227] on button "Update" at bounding box center [443, 229] width 46 height 15
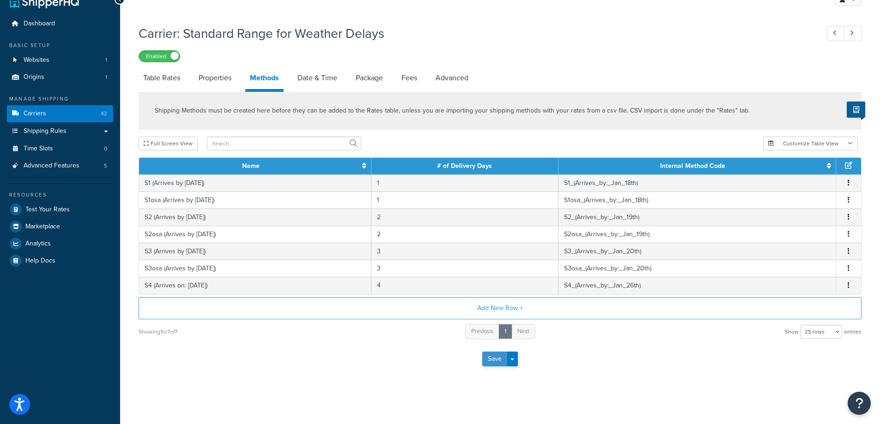
click at [490, 359] on button "Save" at bounding box center [494, 359] width 25 height 15
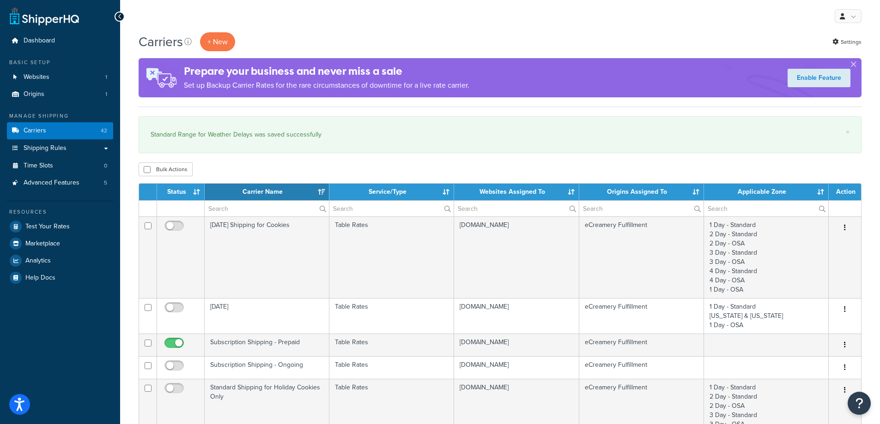
select select "15"
